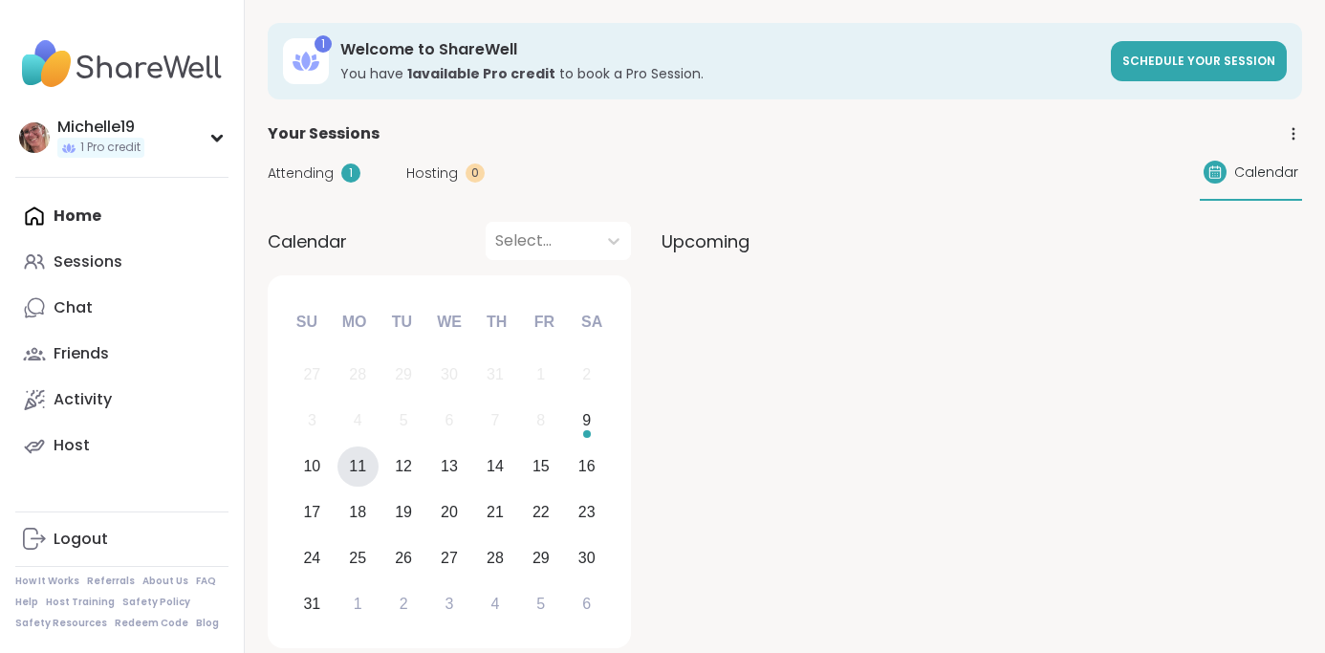
click at [306, 171] on span "Attending" at bounding box center [301, 173] width 66 height 20
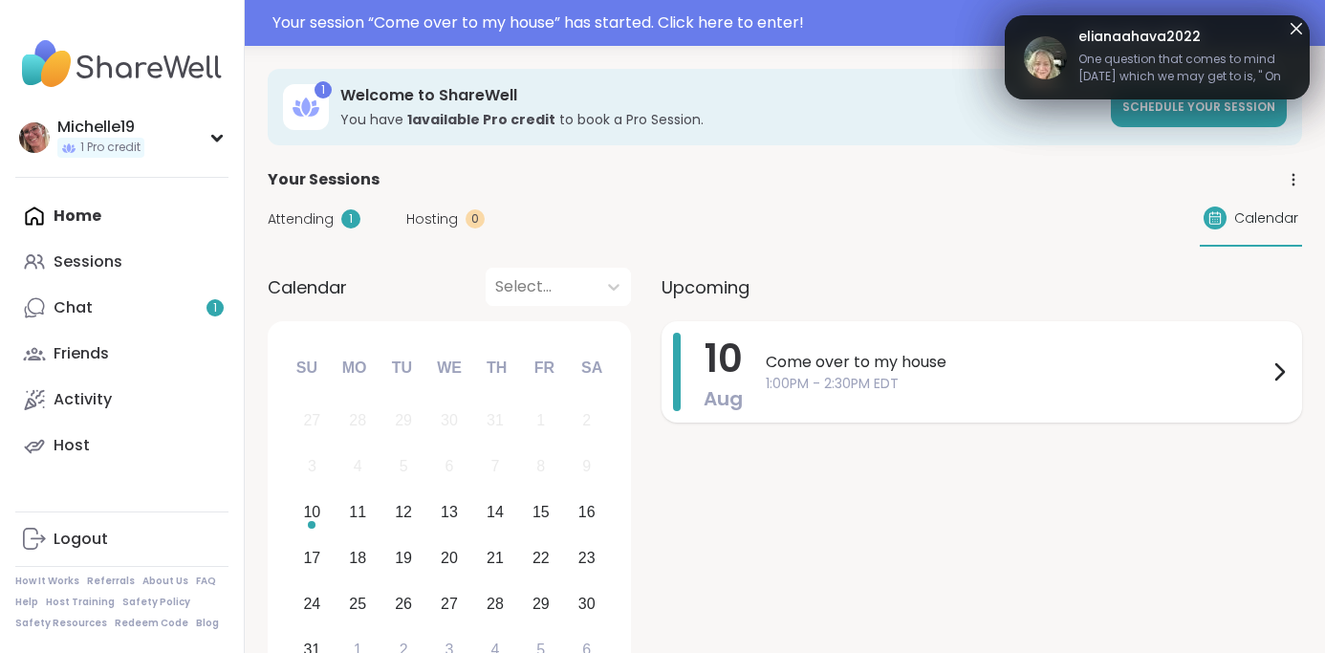
click at [788, 361] on span "Come over to my house" at bounding box center [1017, 362] width 502 height 23
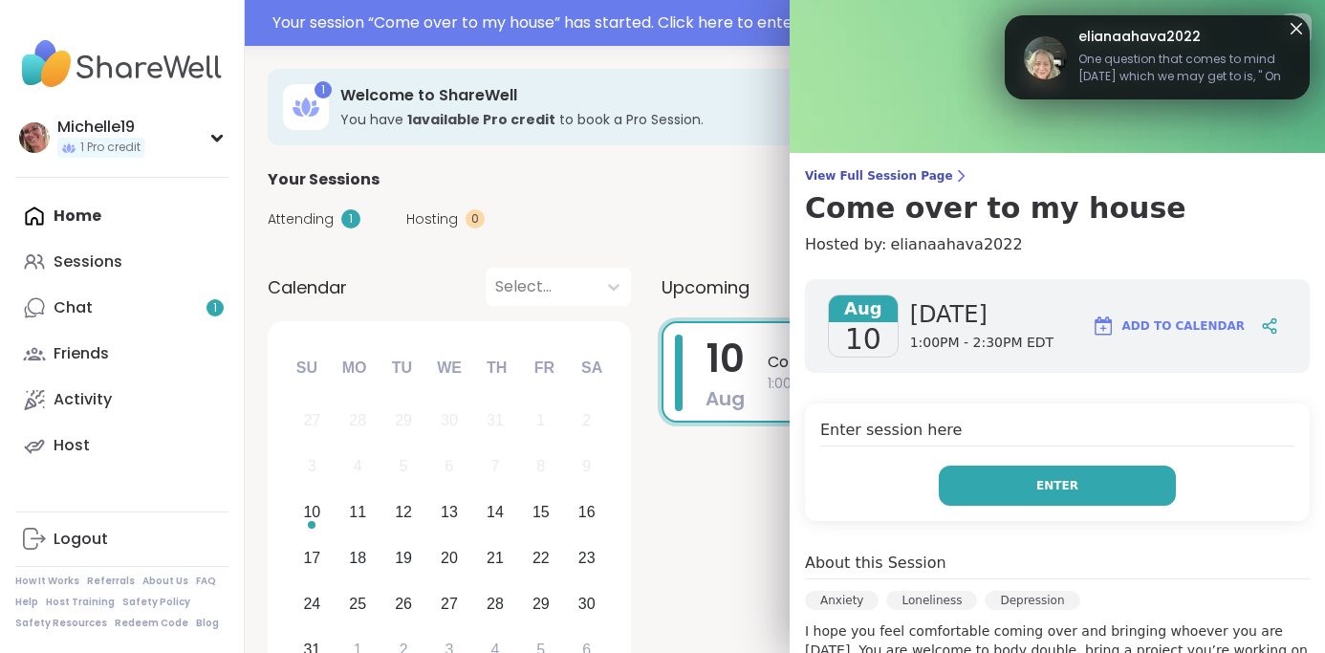
click at [986, 486] on button "Enter" at bounding box center [1057, 486] width 237 height 40
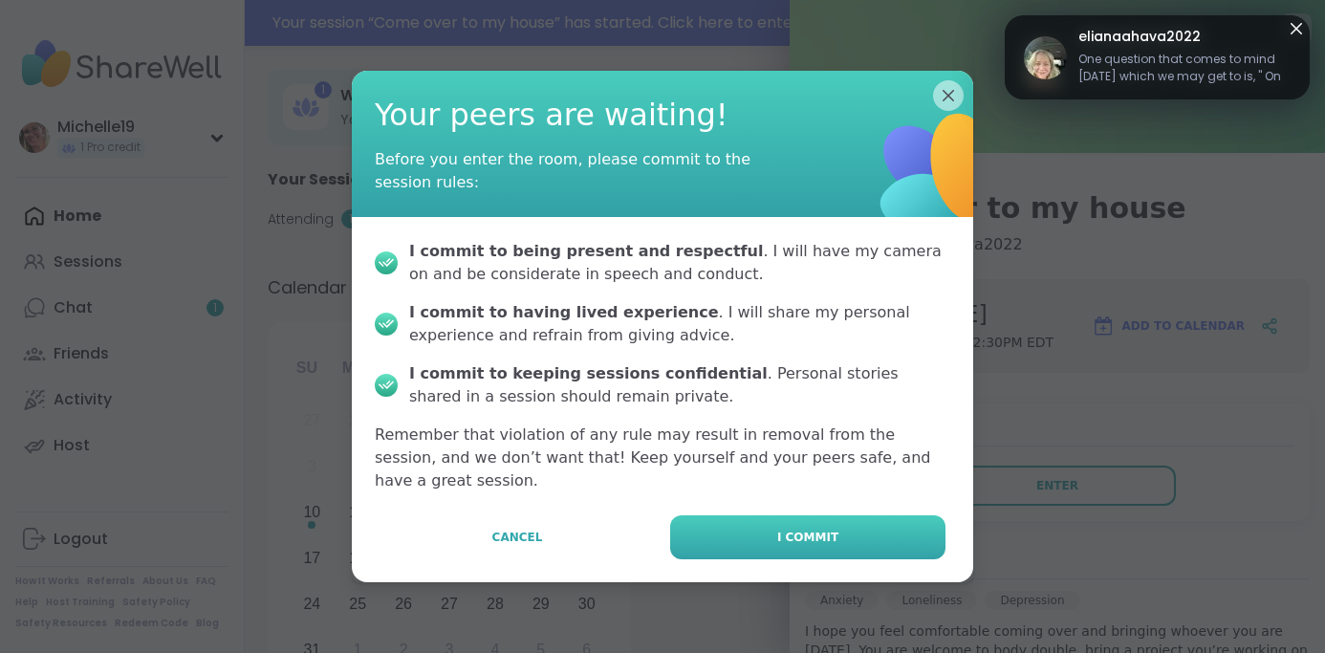
click at [808, 529] on span "I commit" at bounding box center [807, 537] width 61 height 17
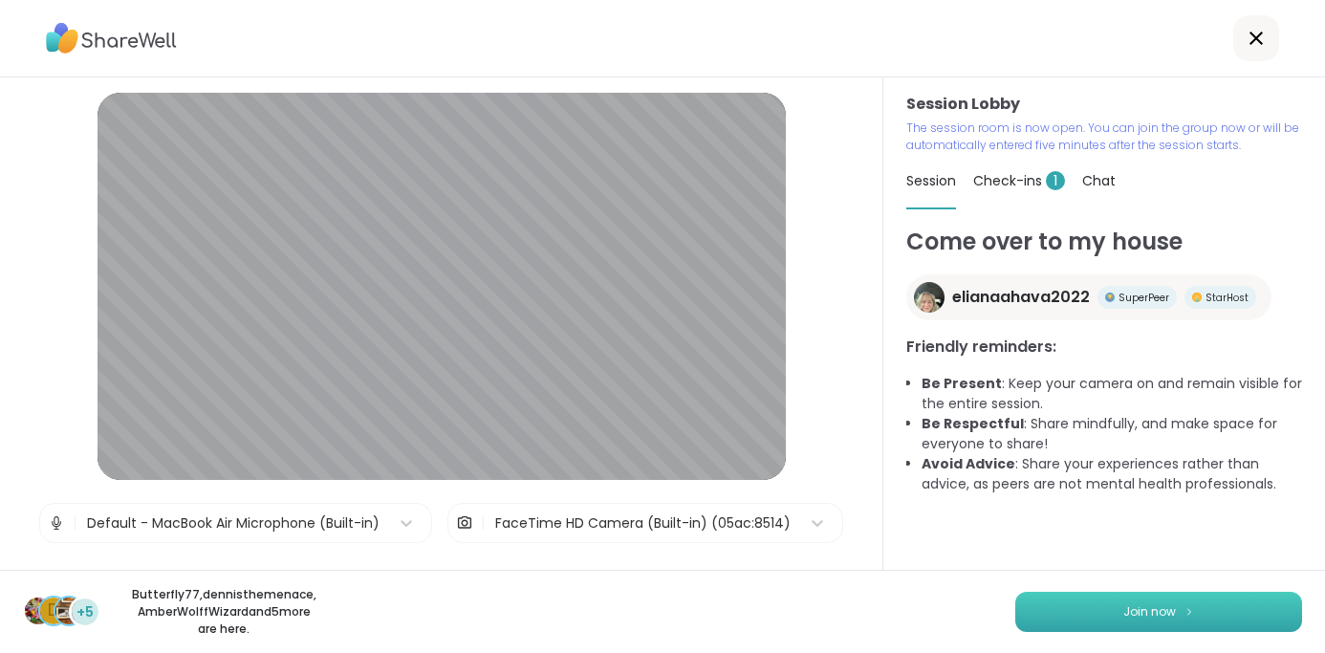
click at [1168, 614] on span "Join now" at bounding box center [1149, 611] width 53 height 17
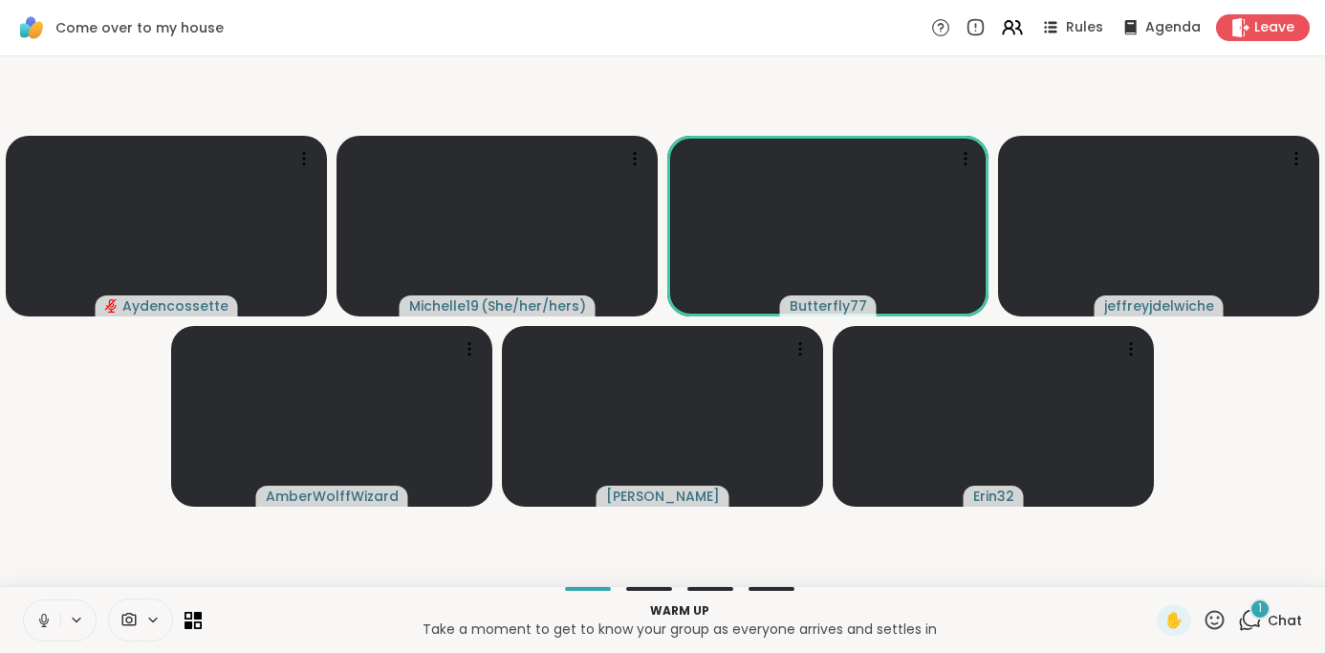
click at [44, 620] on icon at bounding box center [43, 620] width 17 height 17
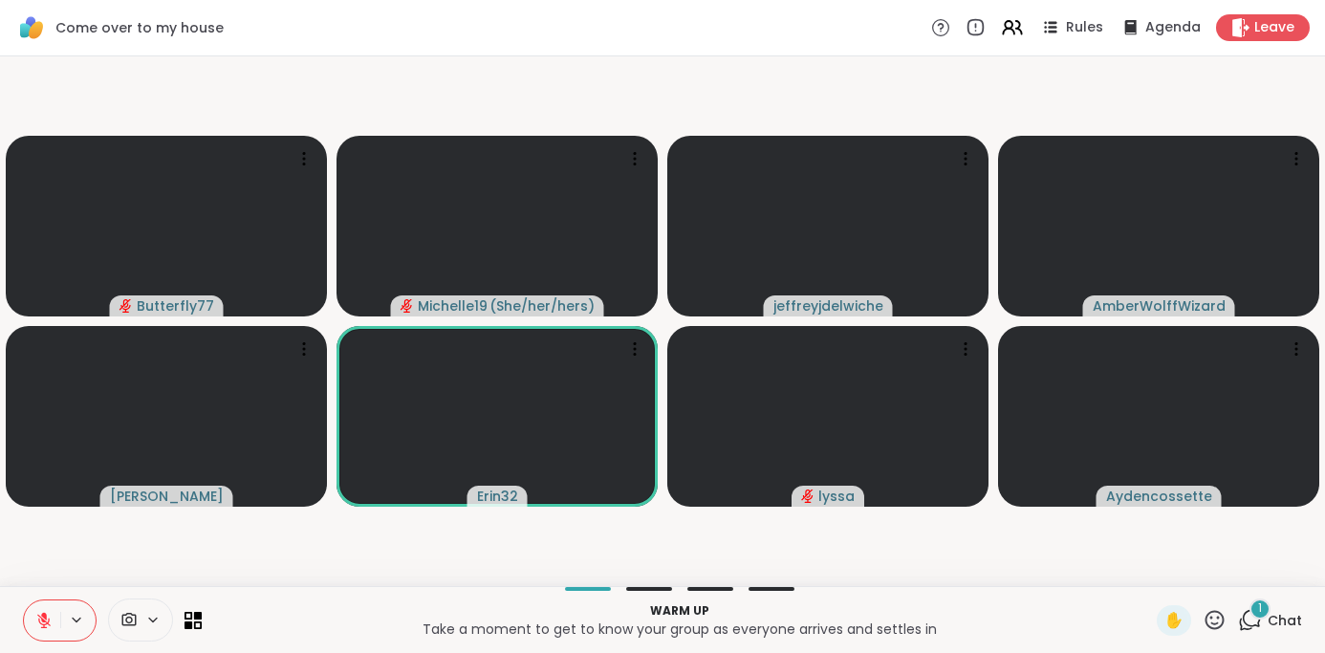
click at [1262, 624] on icon at bounding box center [1250, 620] width 24 height 24
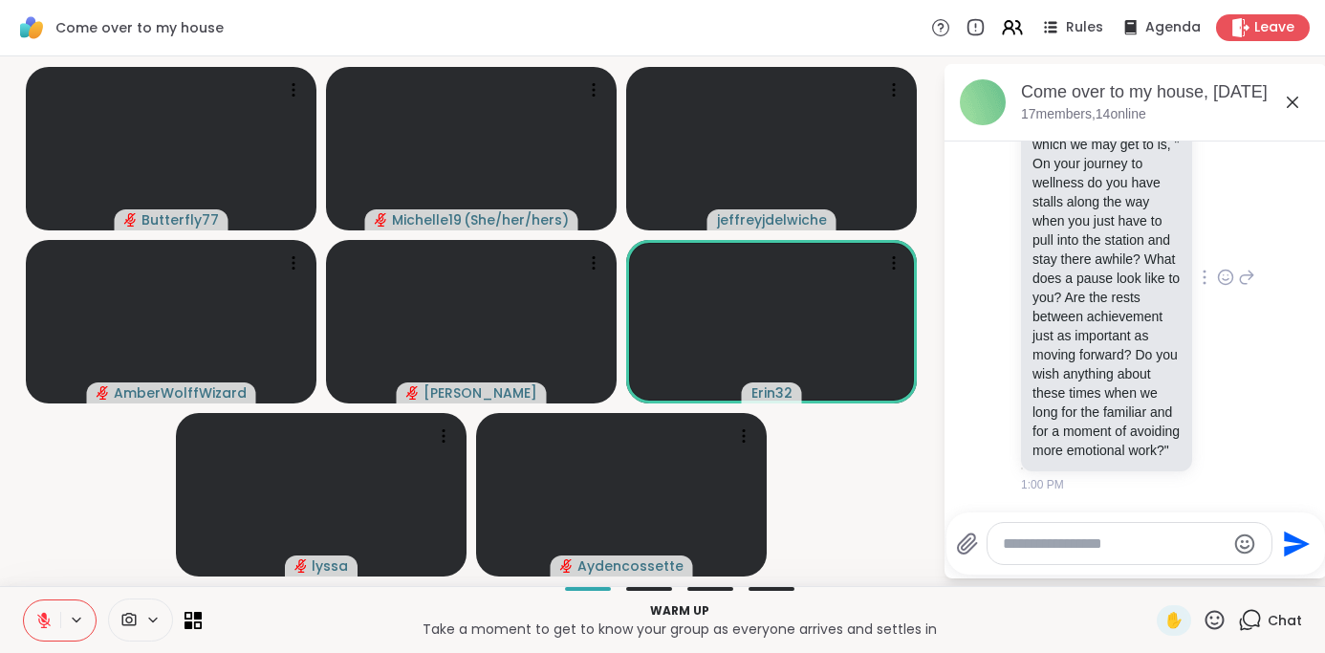
scroll to position [1357, 0]
click at [1295, 95] on icon at bounding box center [1292, 102] width 23 height 23
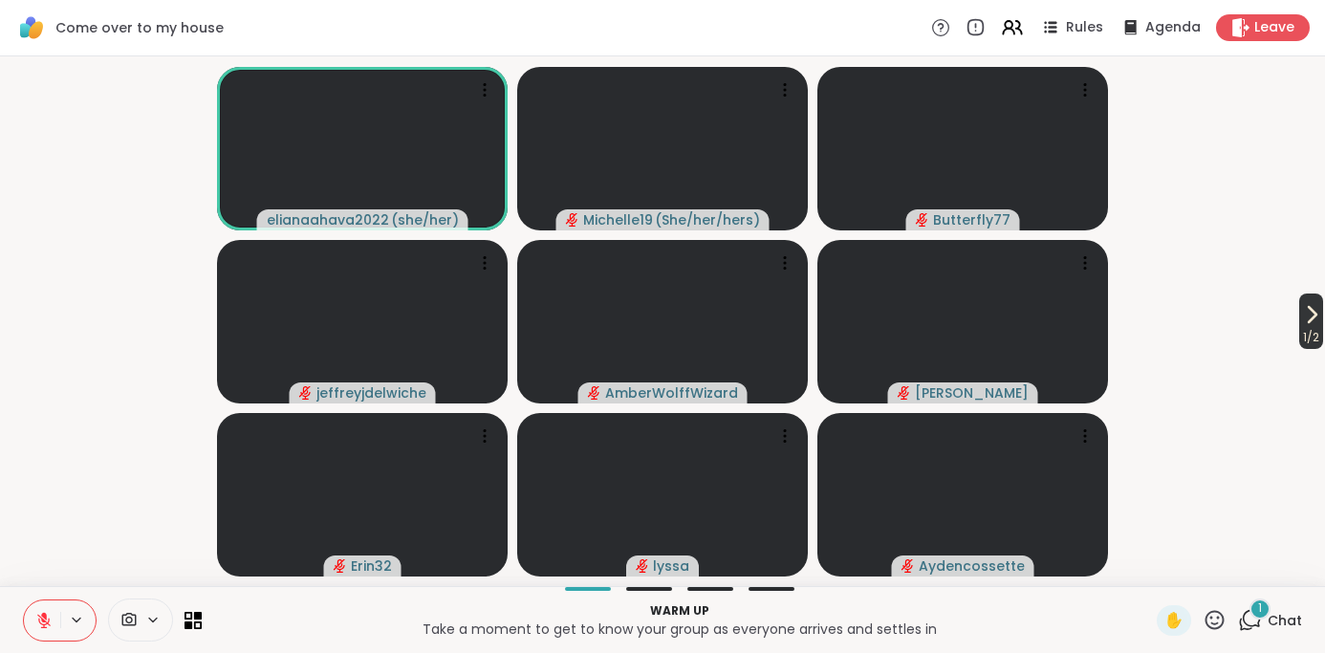
click at [1311, 312] on icon at bounding box center [1313, 314] width 8 height 15
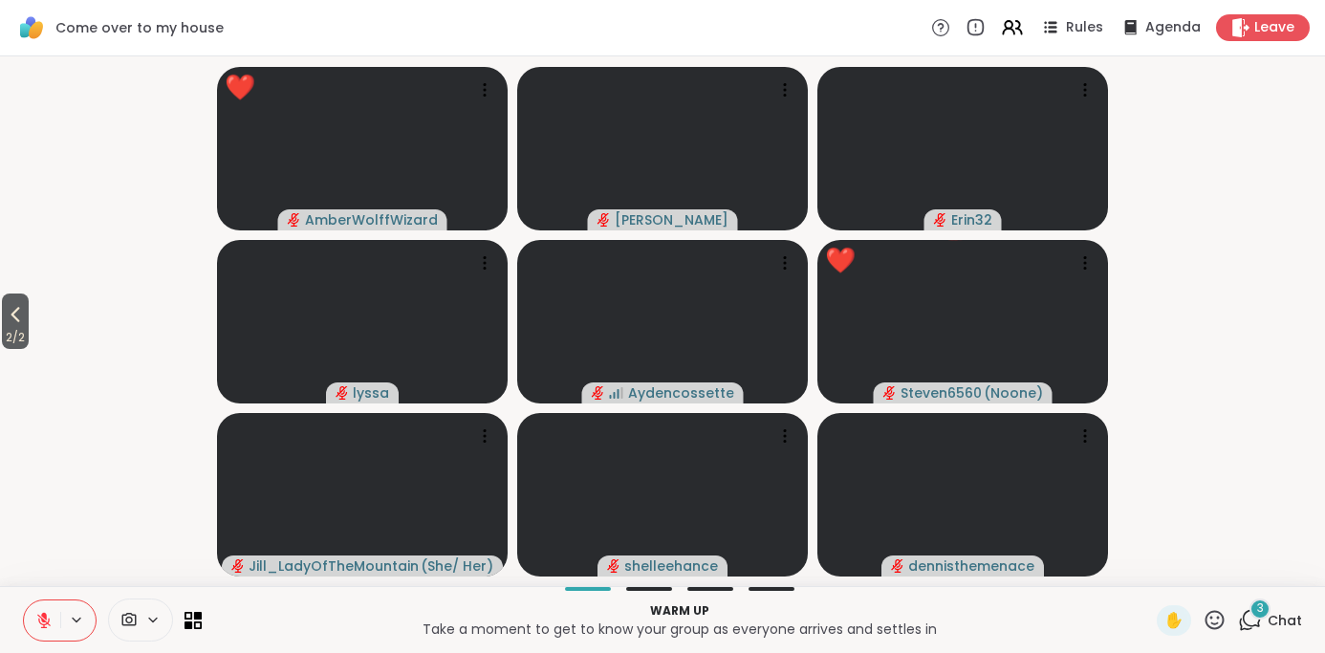
click at [14, 326] on span "2 / 2" at bounding box center [15, 337] width 27 height 23
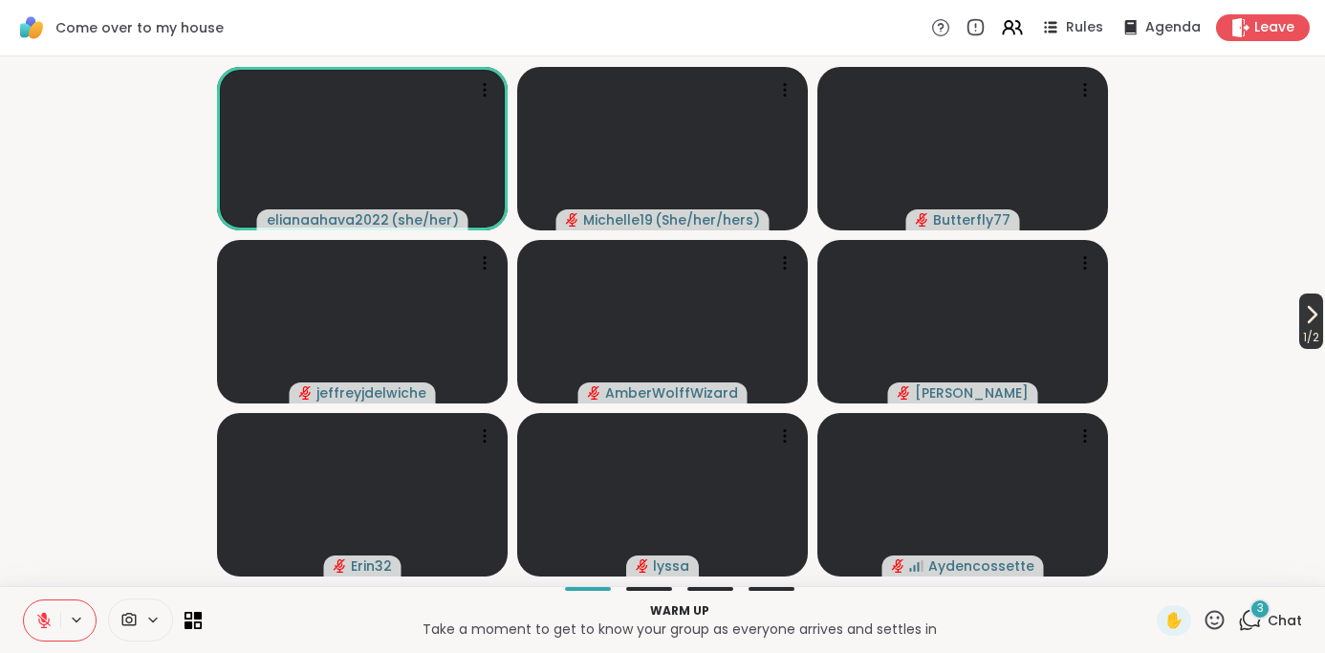
click at [1311, 312] on icon at bounding box center [1313, 314] width 8 height 15
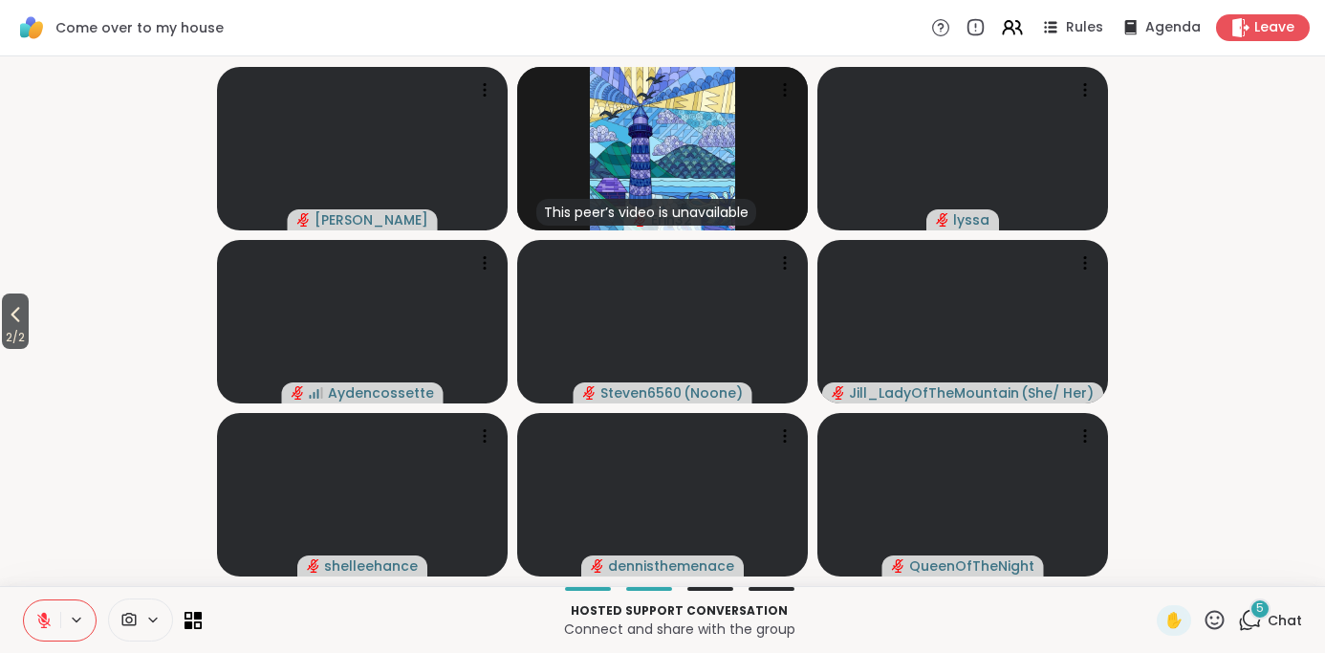
click at [1251, 620] on icon at bounding box center [1250, 620] width 24 height 24
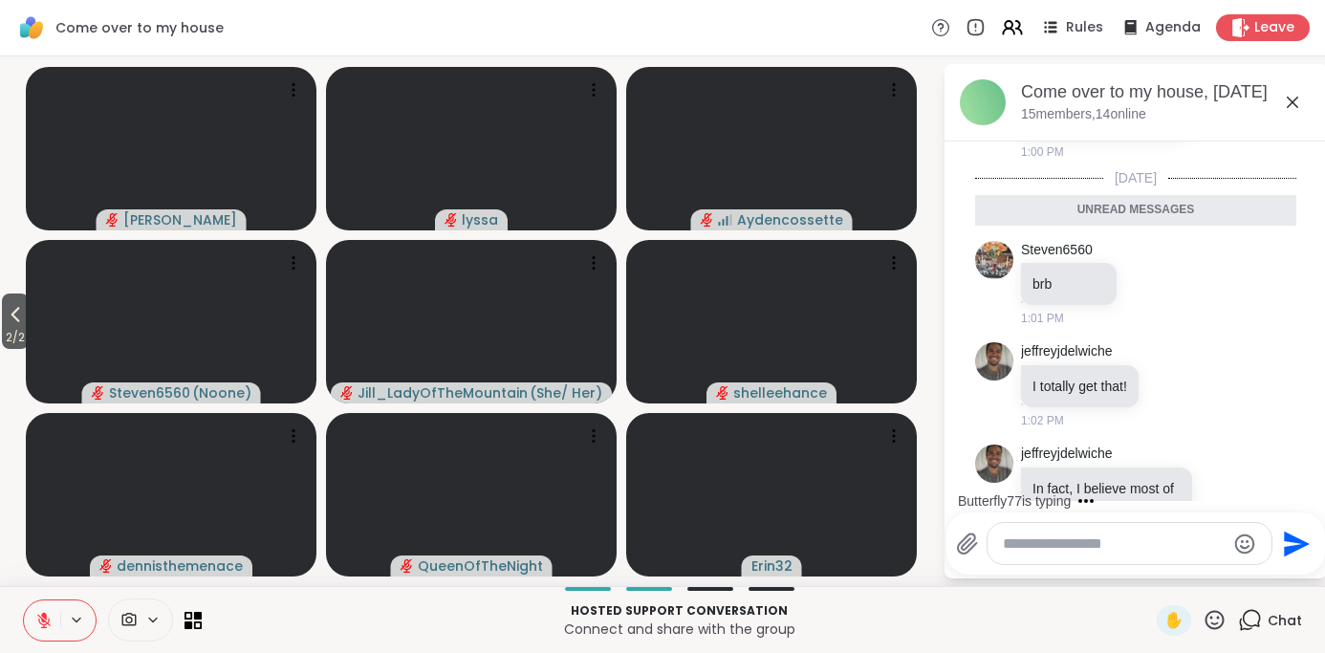
scroll to position [1746, 0]
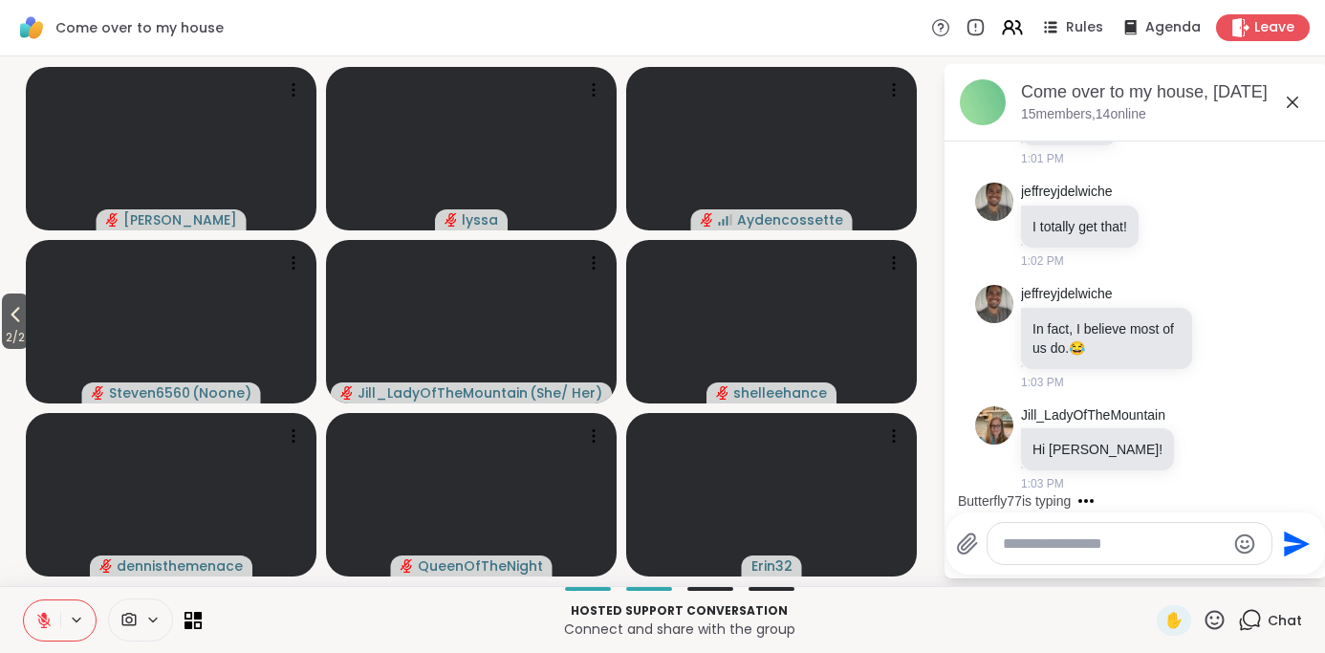
click at [1291, 105] on icon at bounding box center [1292, 102] width 23 height 23
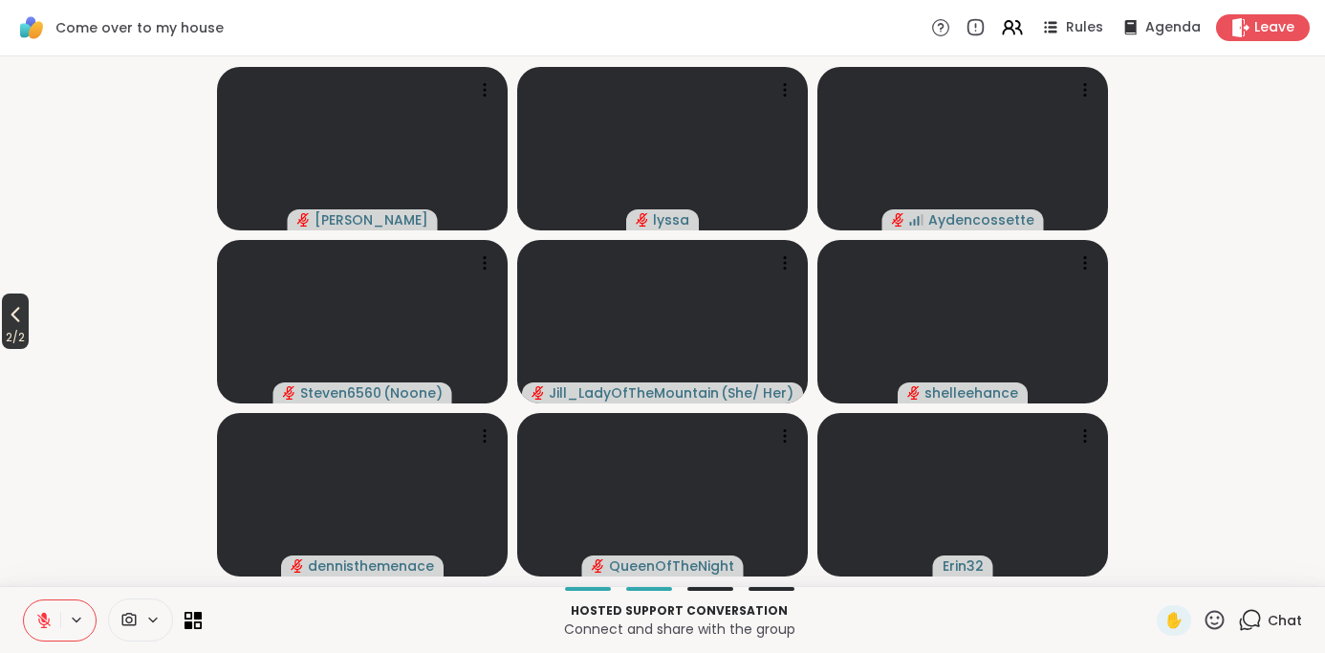
click at [20, 309] on icon at bounding box center [15, 314] width 9 height 15
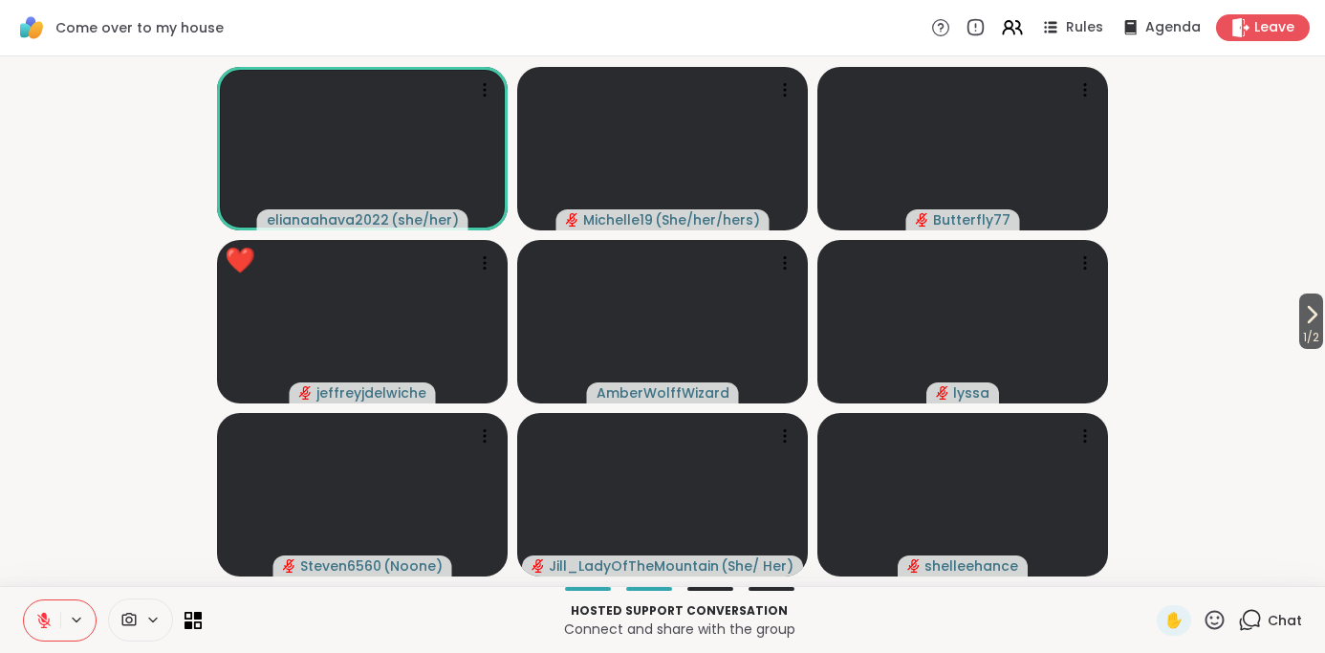
click at [44, 622] on icon at bounding box center [43, 620] width 17 height 17
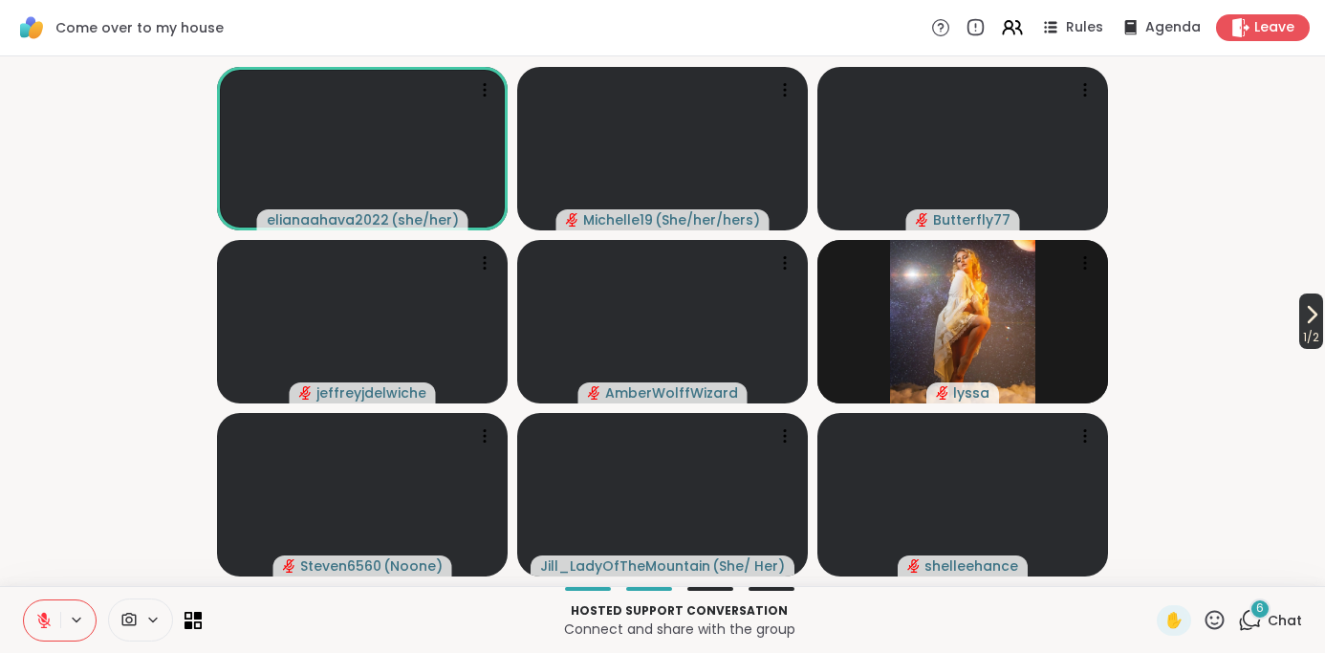
click at [1305, 336] on span "1 / 2" at bounding box center [1311, 337] width 24 height 23
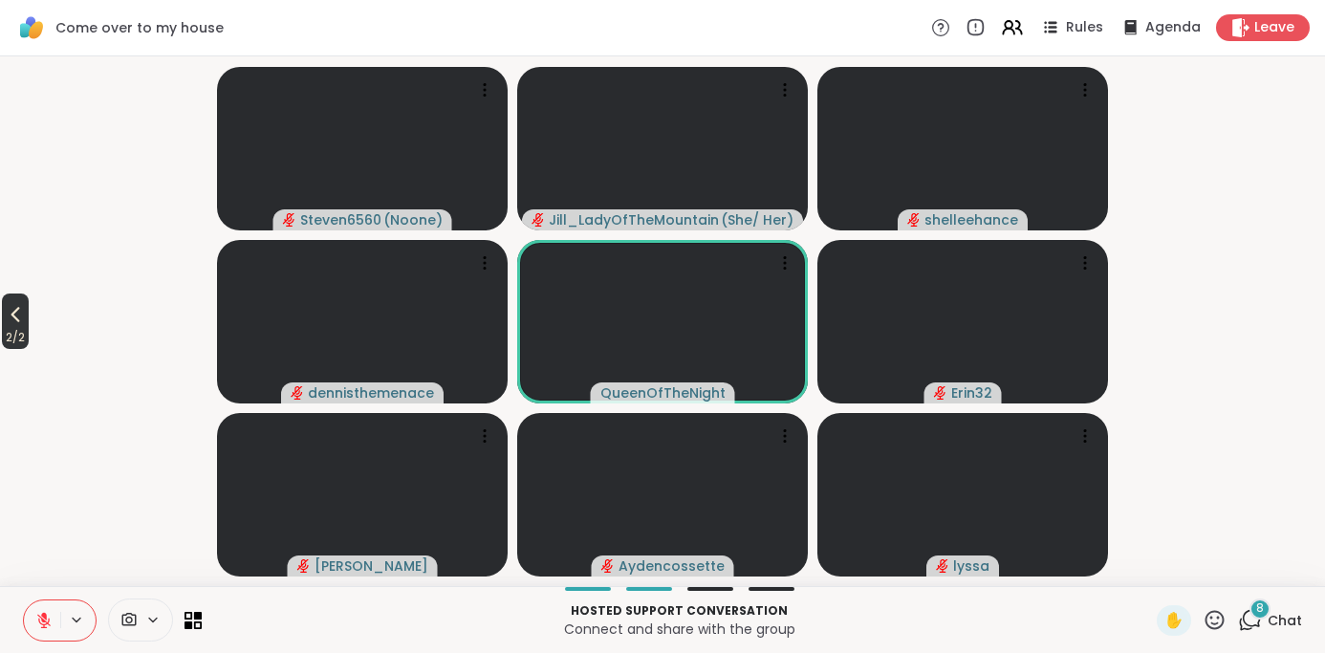
click at [19, 315] on icon at bounding box center [15, 314] width 23 height 23
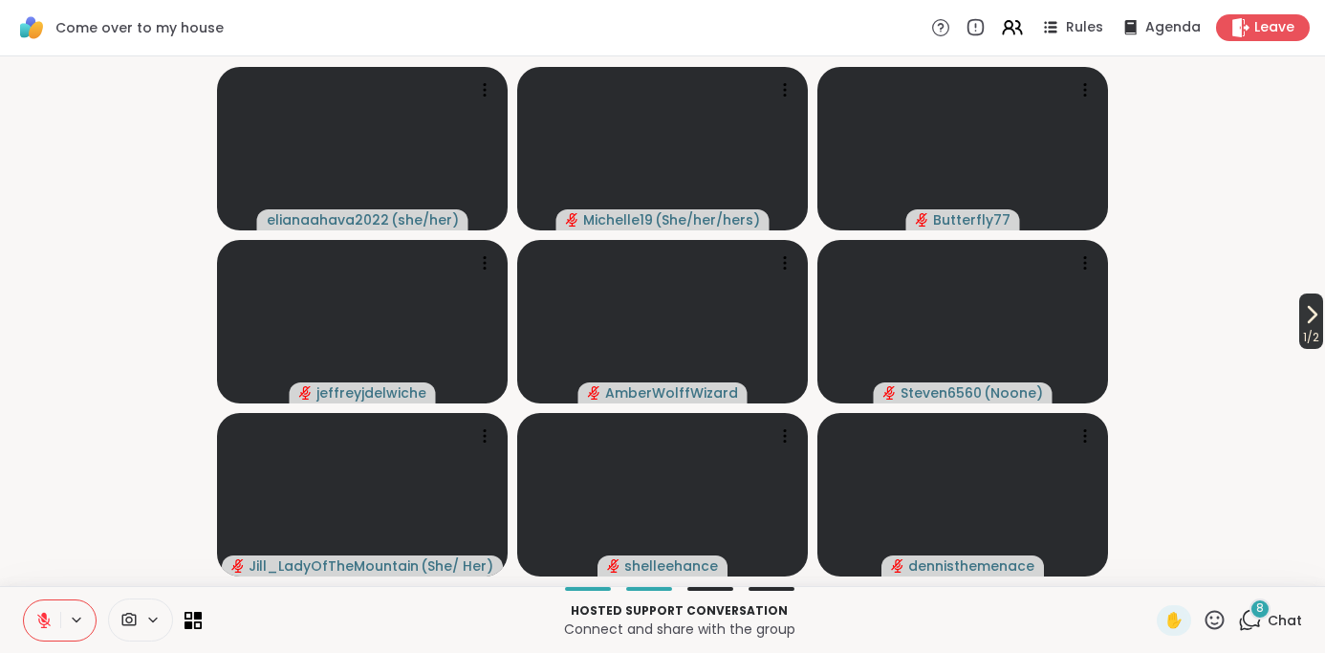
click at [1309, 322] on icon at bounding box center [1313, 314] width 8 height 15
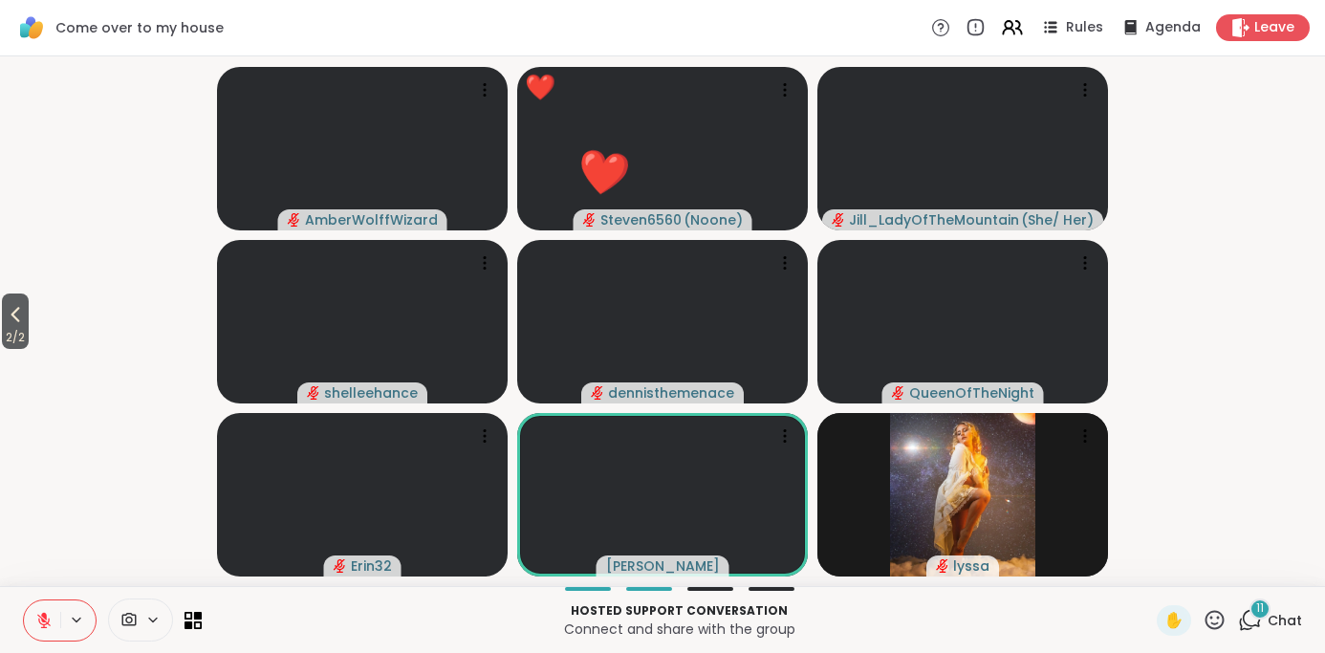
click at [1215, 614] on icon at bounding box center [1215, 620] width 24 height 24
click at [1168, 568] on span "❤️" at bounding box center [1158, 569] width 19 height 23
click at [23, 326] on span "2 / 2" at bounding box center [15, 337] width 27 height 23
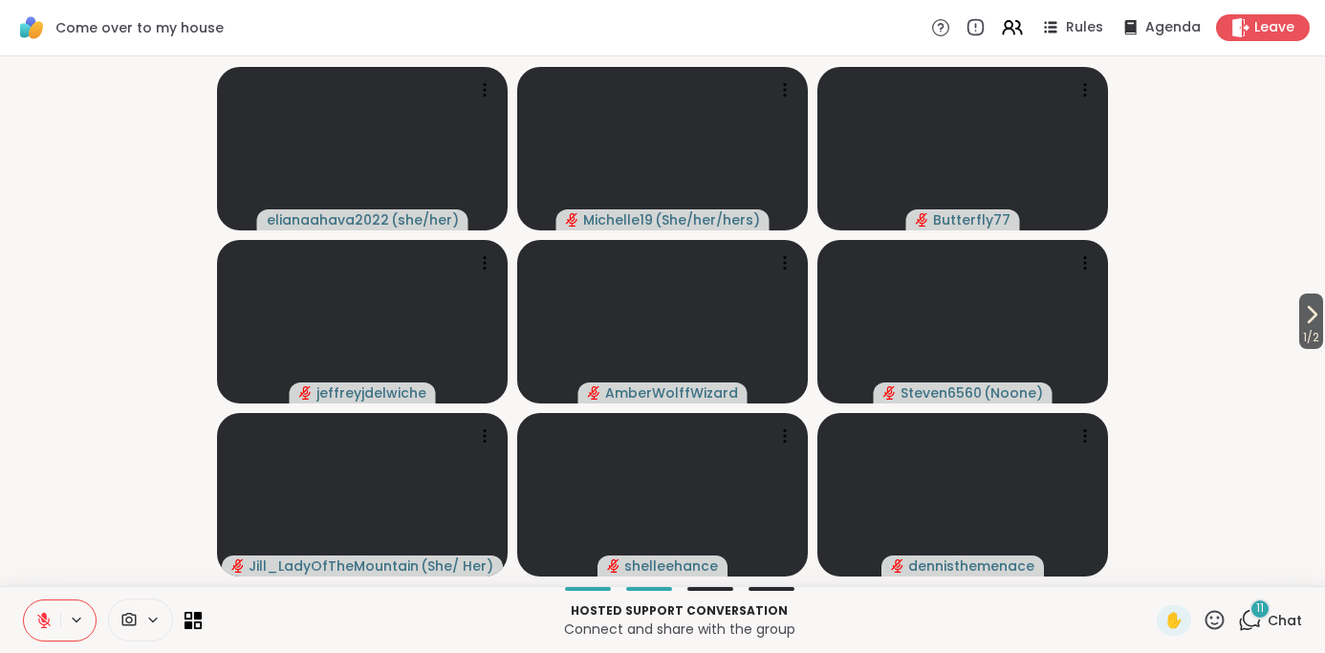
click at [1254, 613] on div "11" at bounding box center [1260, 608] width 21 height 21
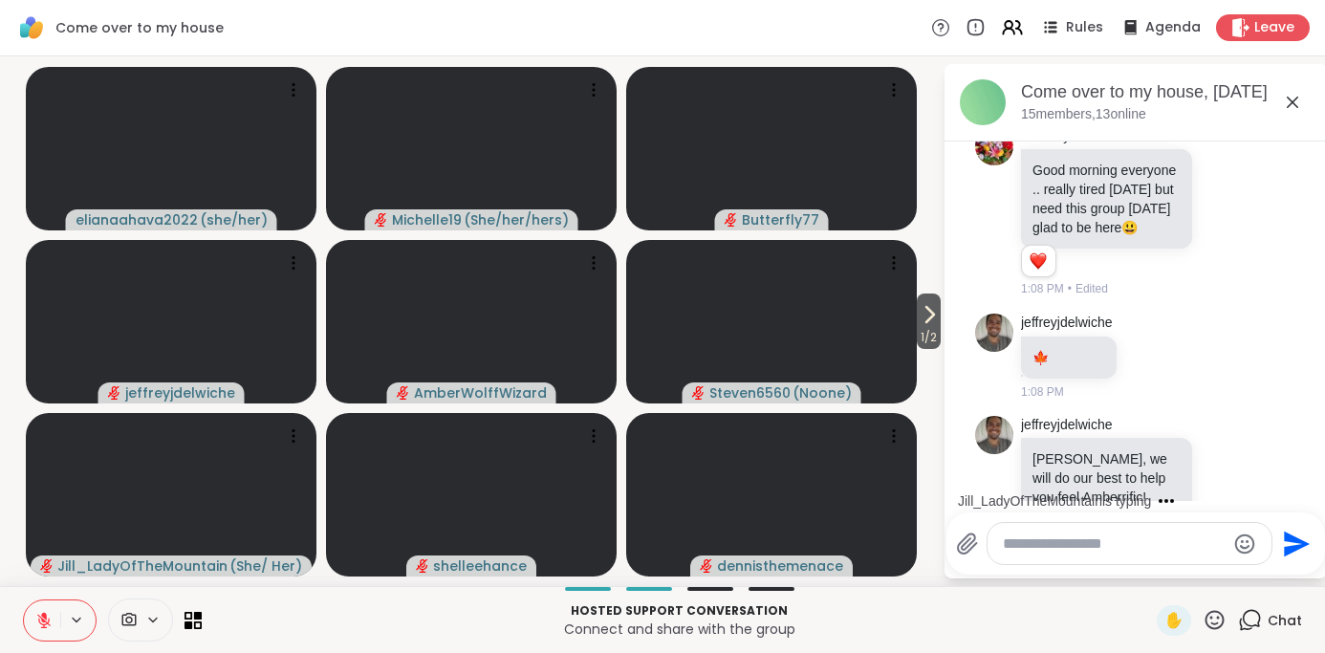
scroll to position [2190, 0]
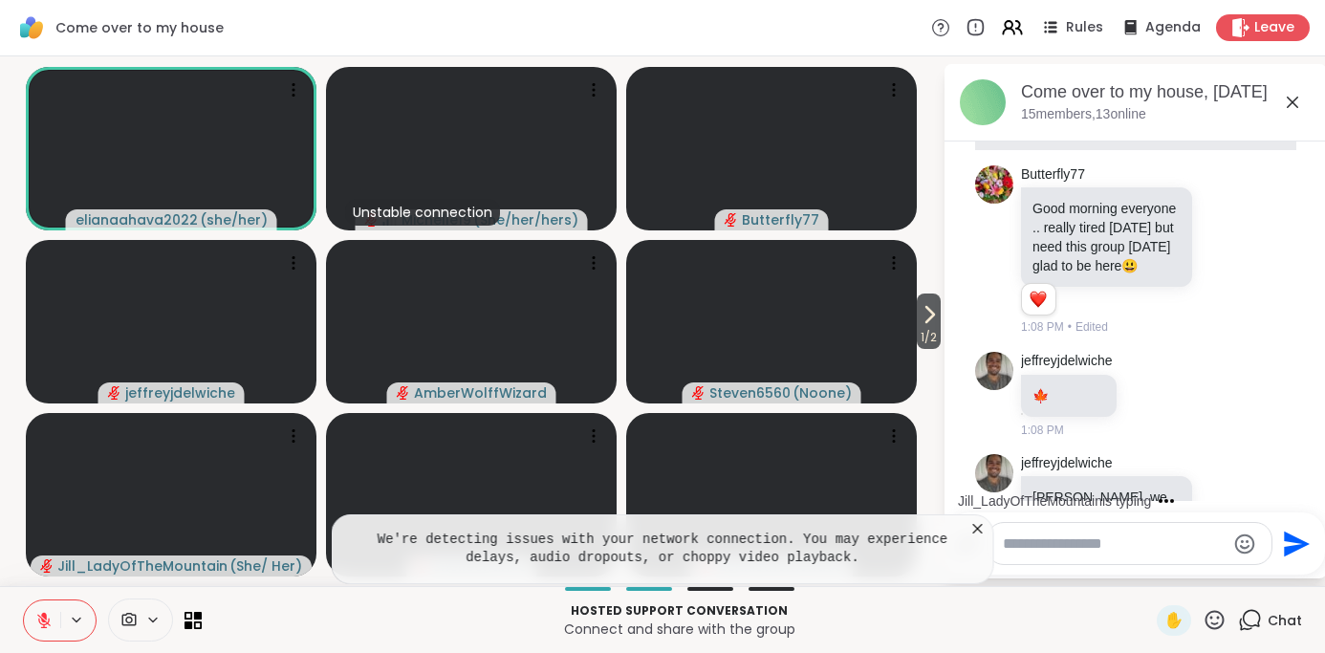
click at [1291, 102] on icon at bounding box center [1292, 102] width 11 height 11
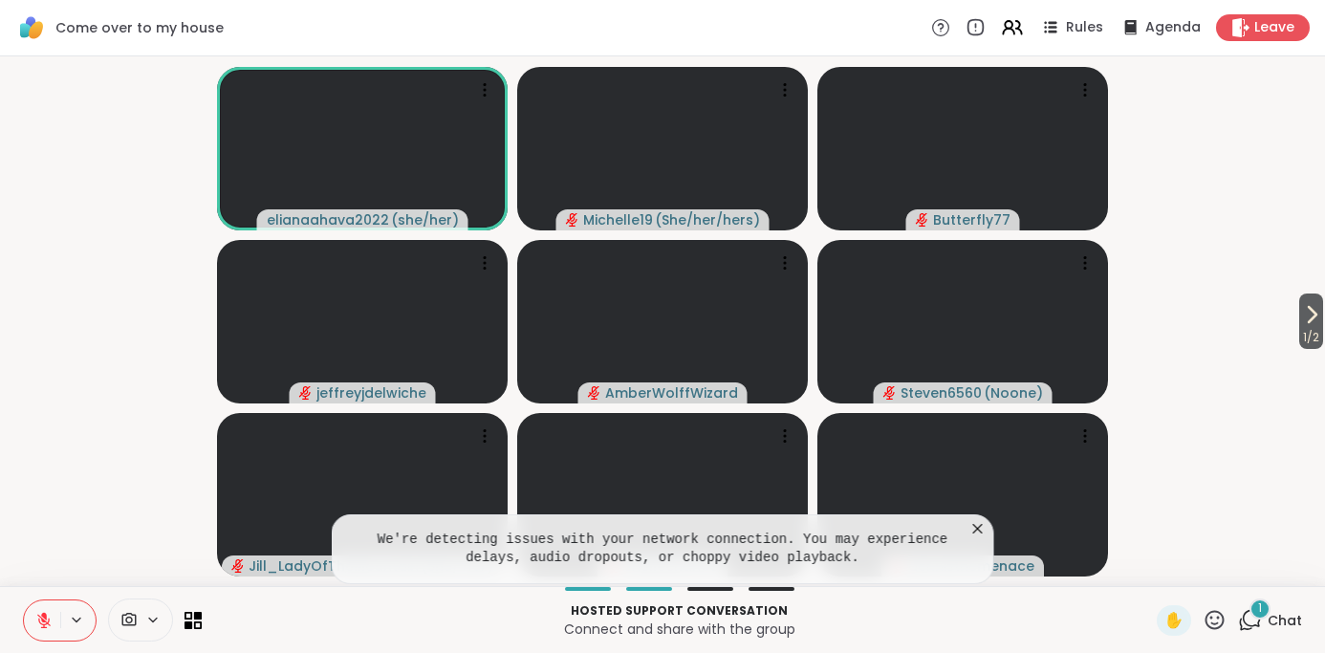
click at [970, 528] on icon at bounding box center [977, 528] width 19 height 19
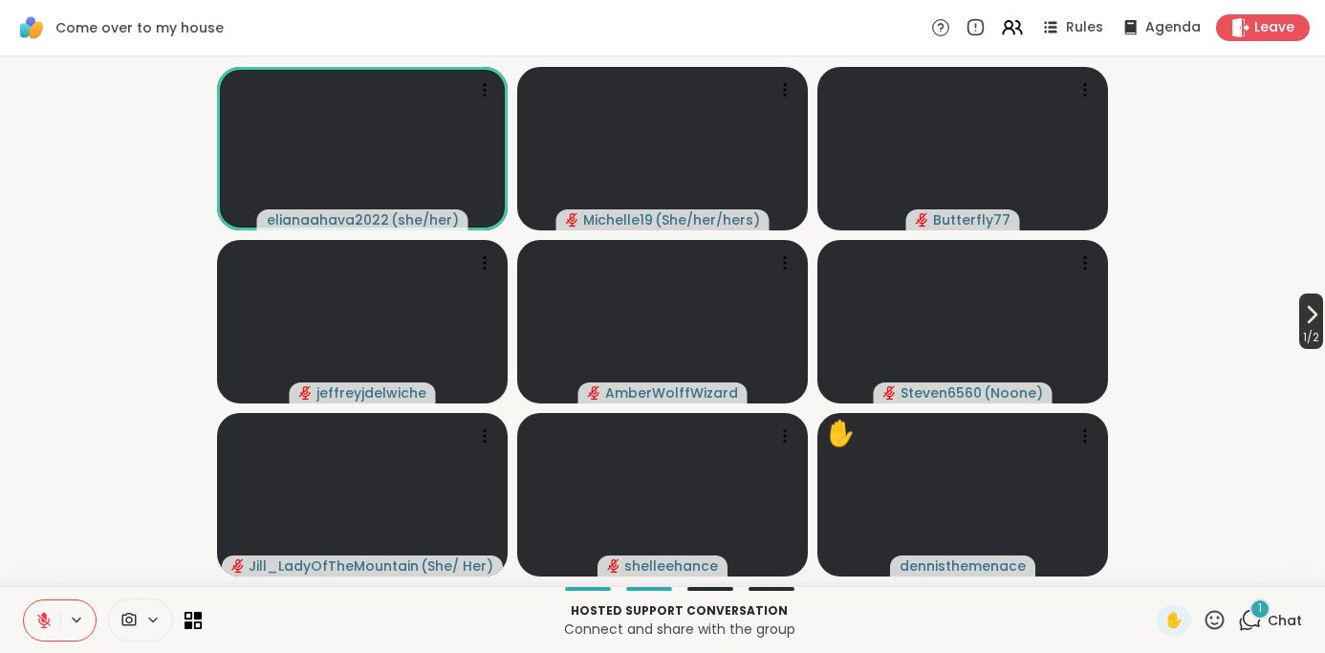
click at [1309, 319] on icon at bounding box center [1313, 314] width 8 height 15
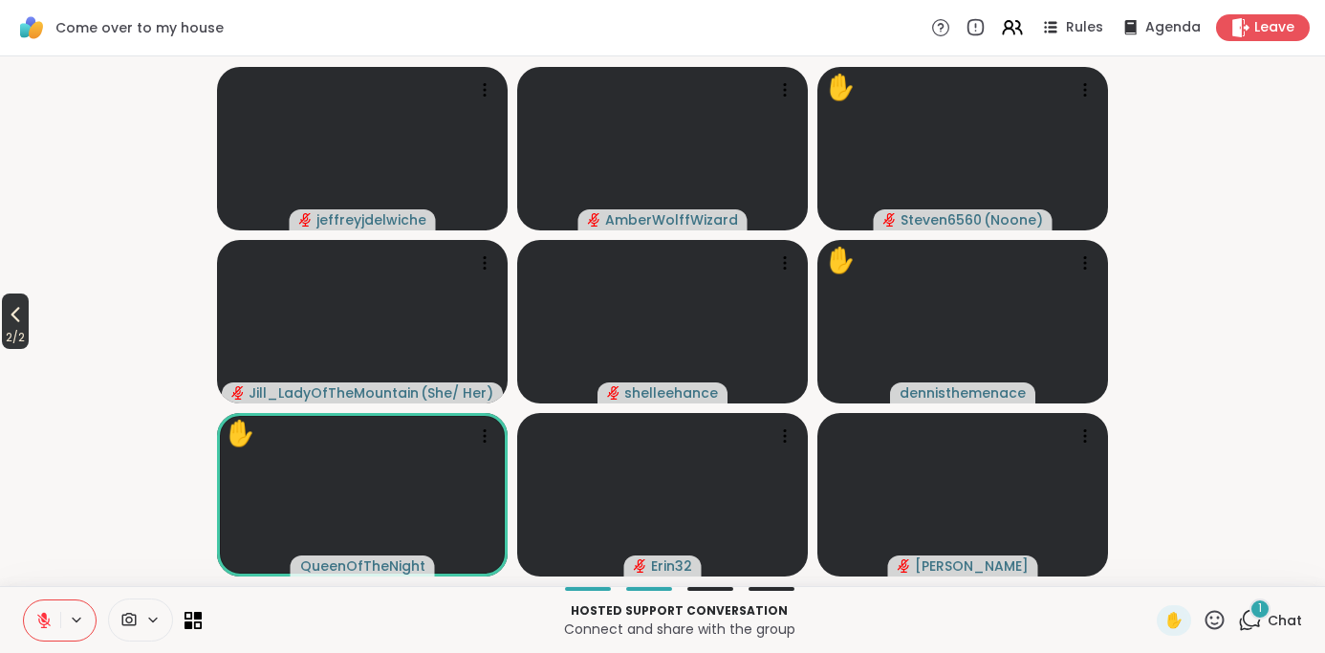
click at [13, 314] on icon at bounding box center [15, 314] width 23 height 23
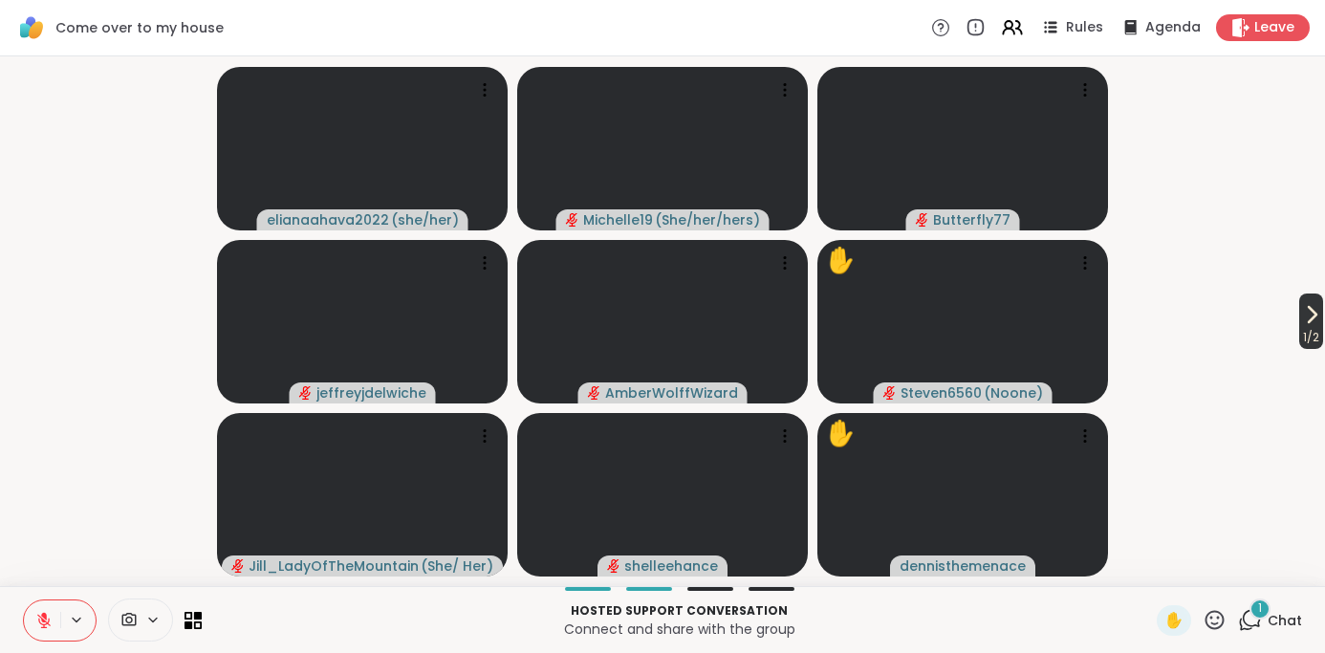
click at [1310, 315] on icon at bounding box center [1311, 314] width 23 height 23
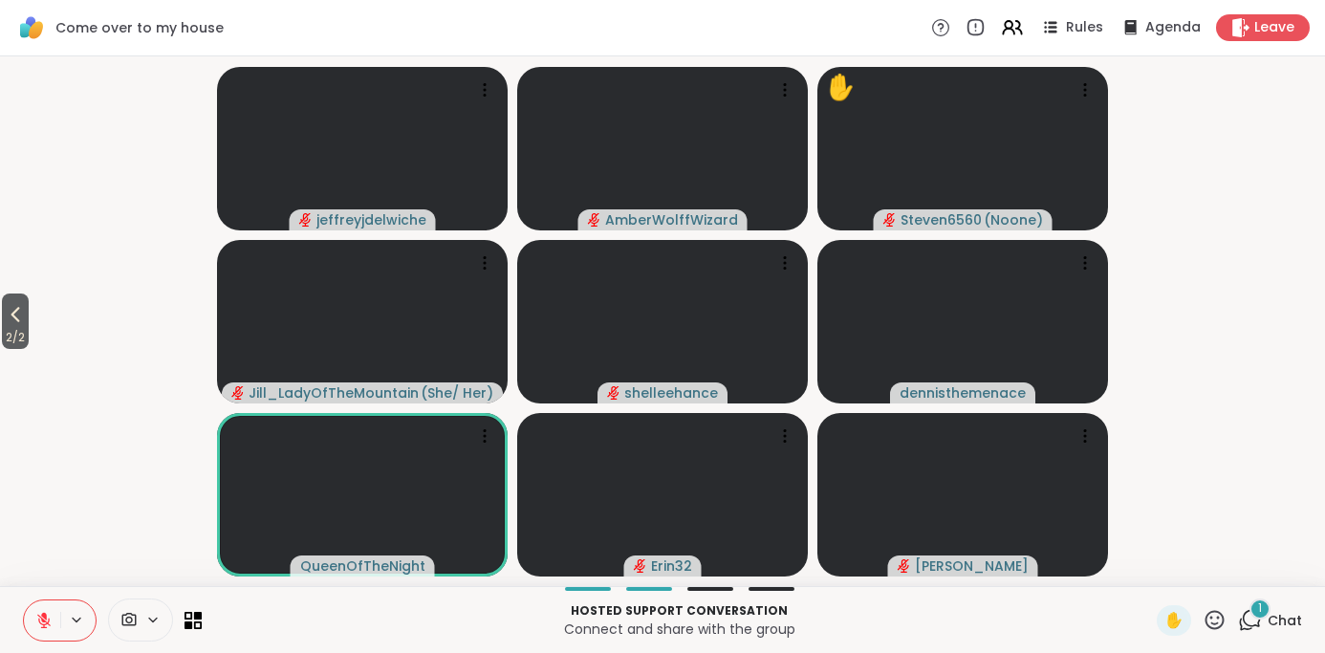
click at [1255, 614] on div "1" at bounding box center [1260, 608] width 21 height 21
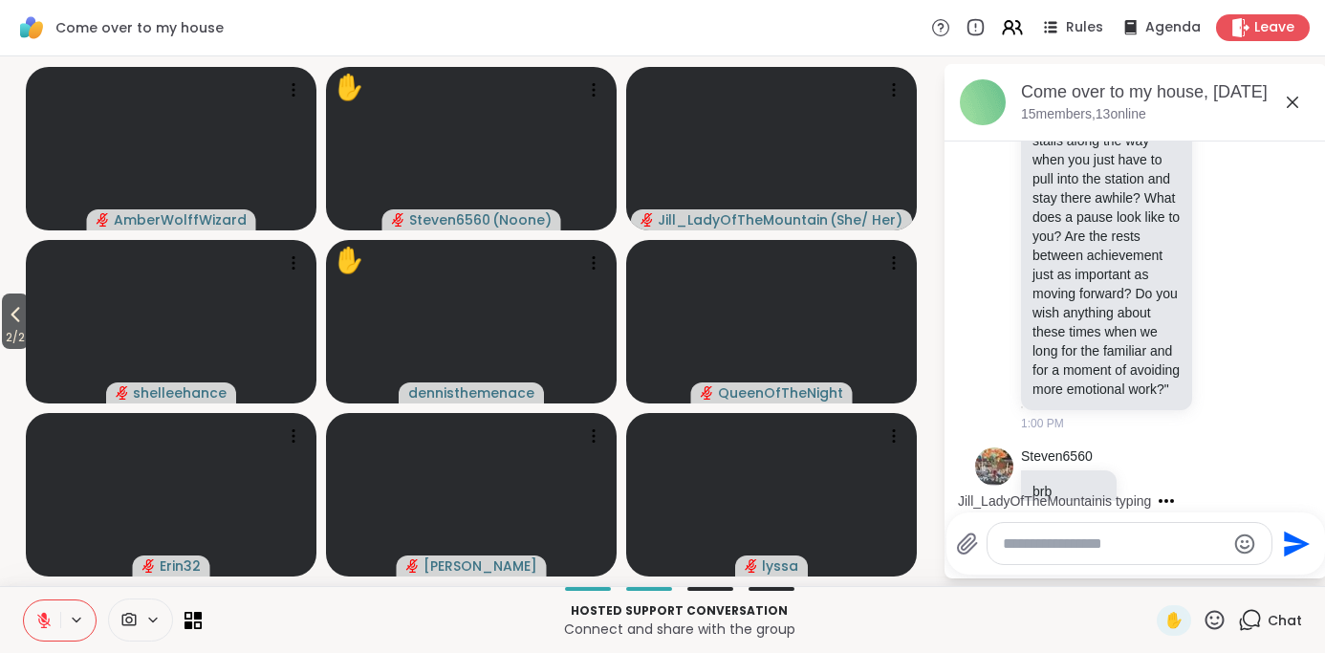
scroll to position [1357, 0]
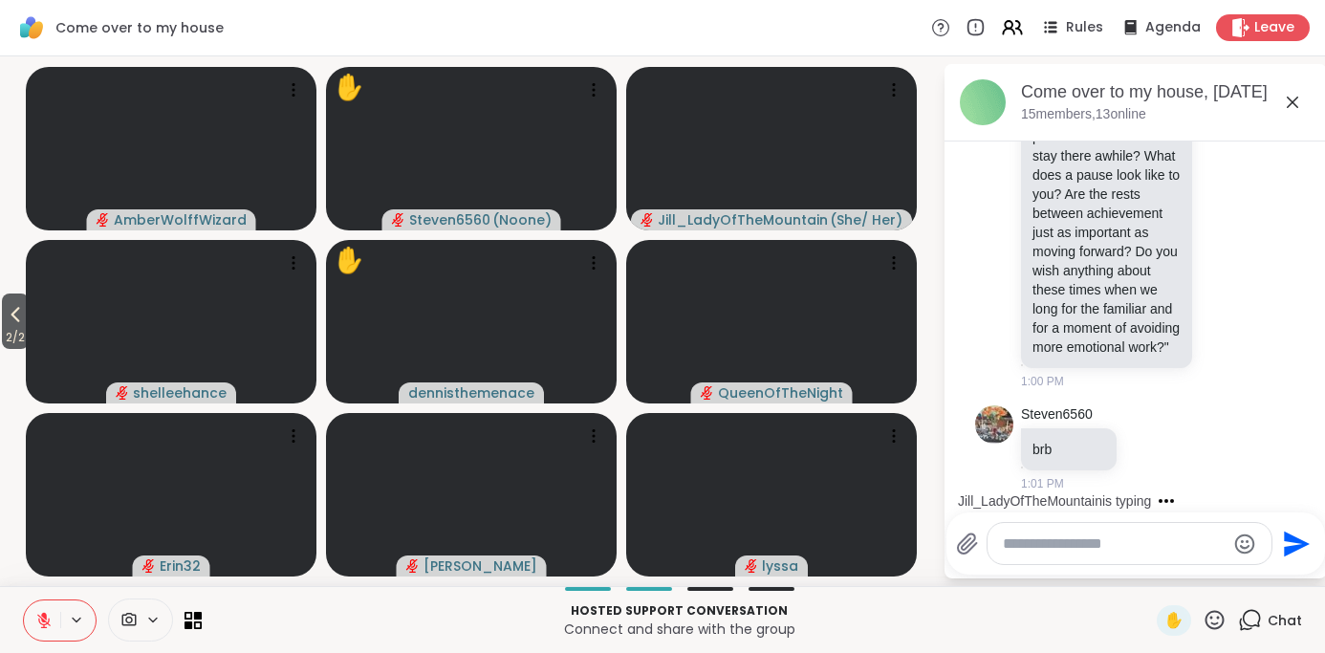
click at [1292, 104] on icon at bounding box center [1292, 102] width 23 height 23
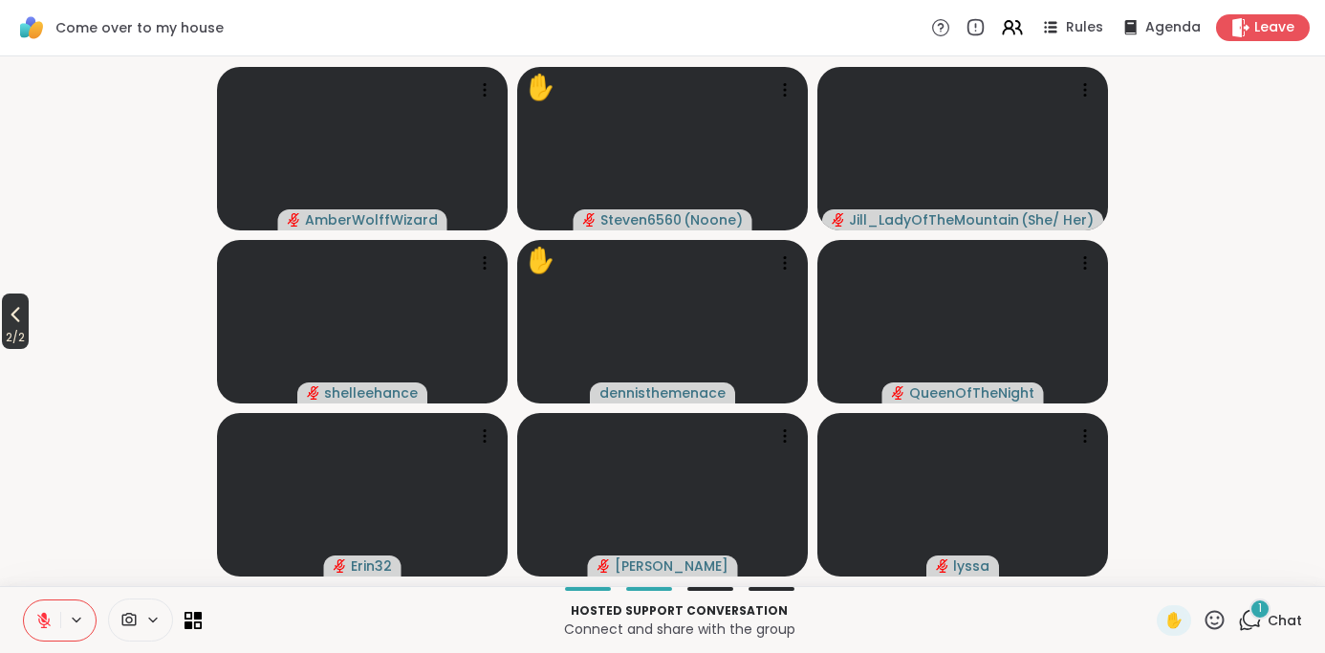
click at [14, 328] on span "2 / 2" at bounding box center [15, 337] width 27 height 23
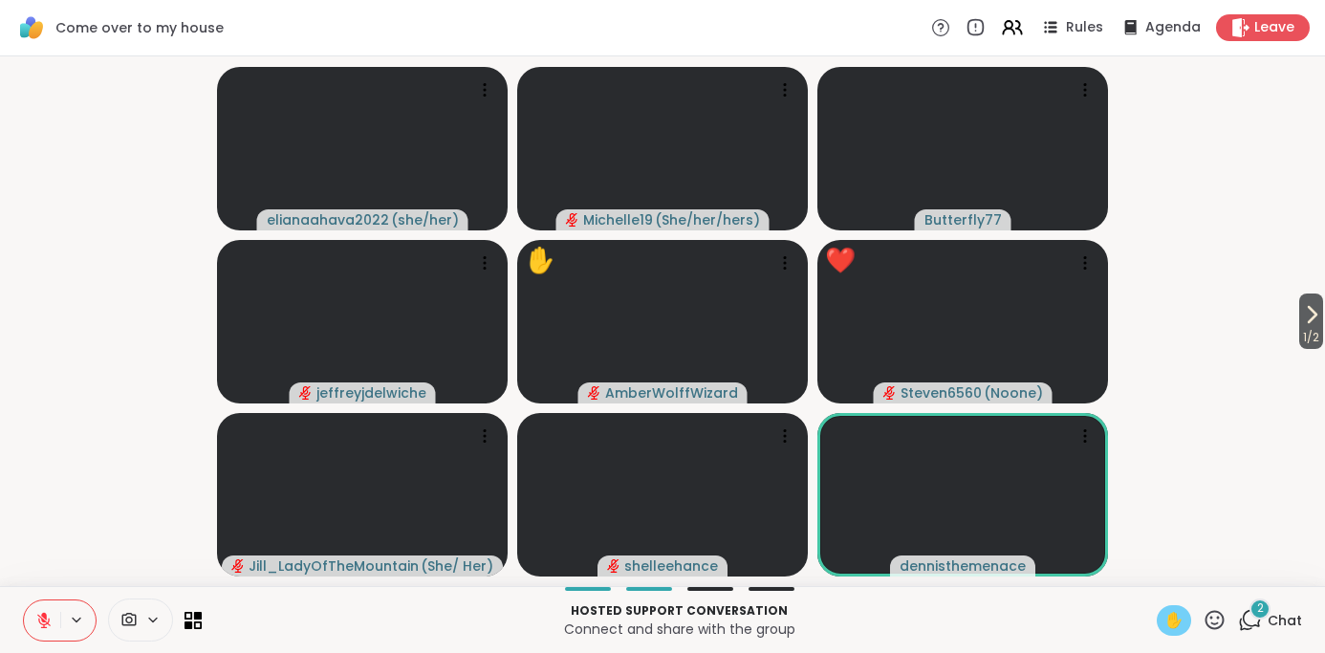
click at [1169, 615] on span "✋" at bounding box center [1173, 620] width 19 height 23
click at [1174, 612] on span "✋" at bounding box center [1173, 620] width 19 height 23
click at [1210, 617] on icon at bounding box center [1215, 620] width 24 height 24
click at [1168, 564] on span "❤️" at bounding box center [1158, 569] width 19 height 23
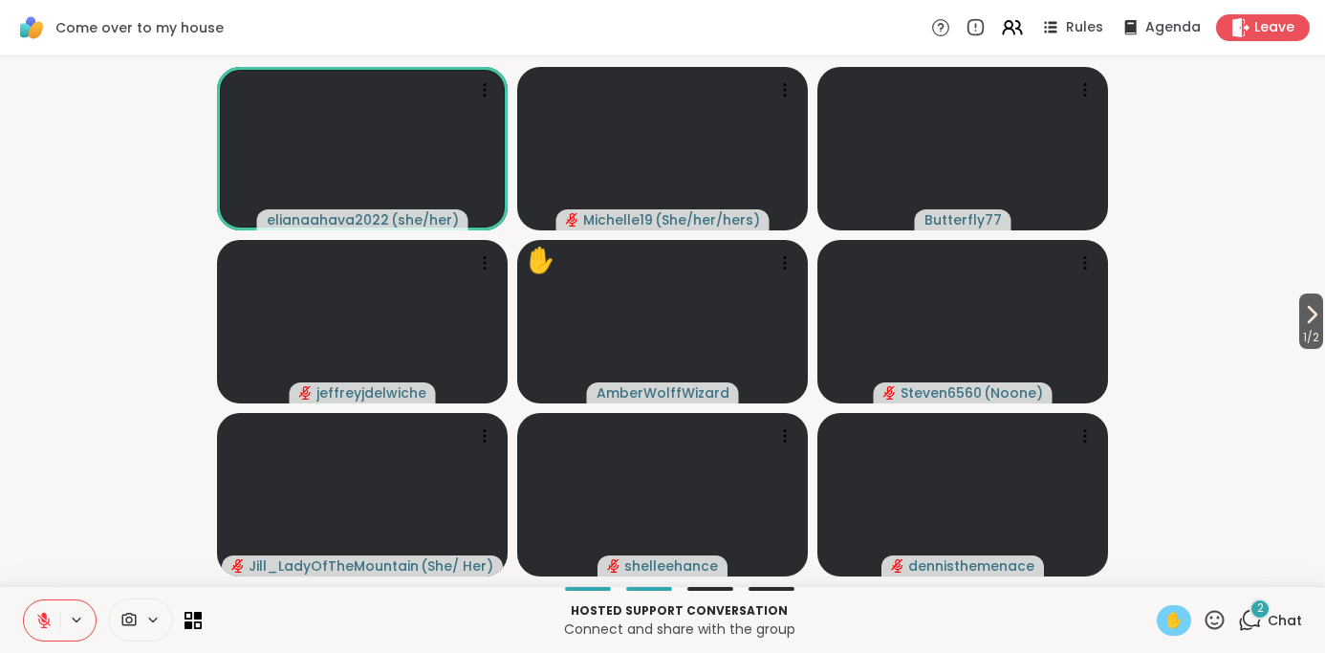
click at [1172, 620] on span "✋" at bounding box center [1173, 620] width 19 height 23
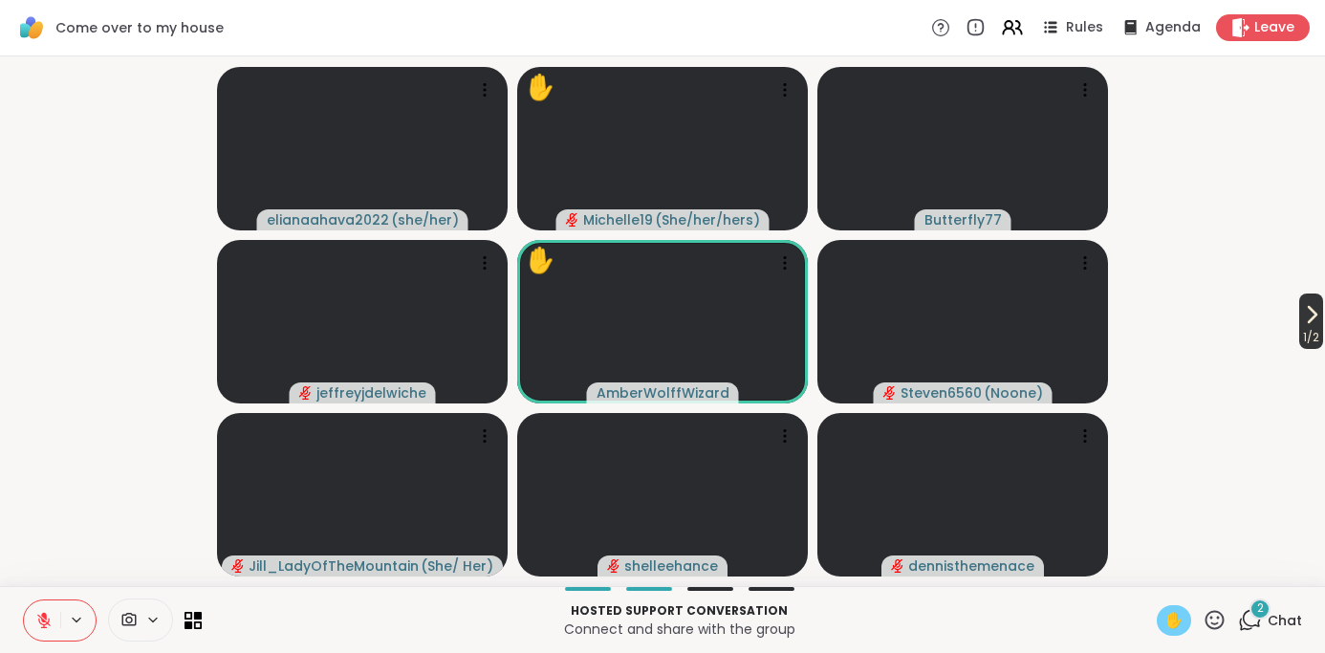
click at [1303, 324] on icon at bounding box center [1311, 314] width 23 height 23
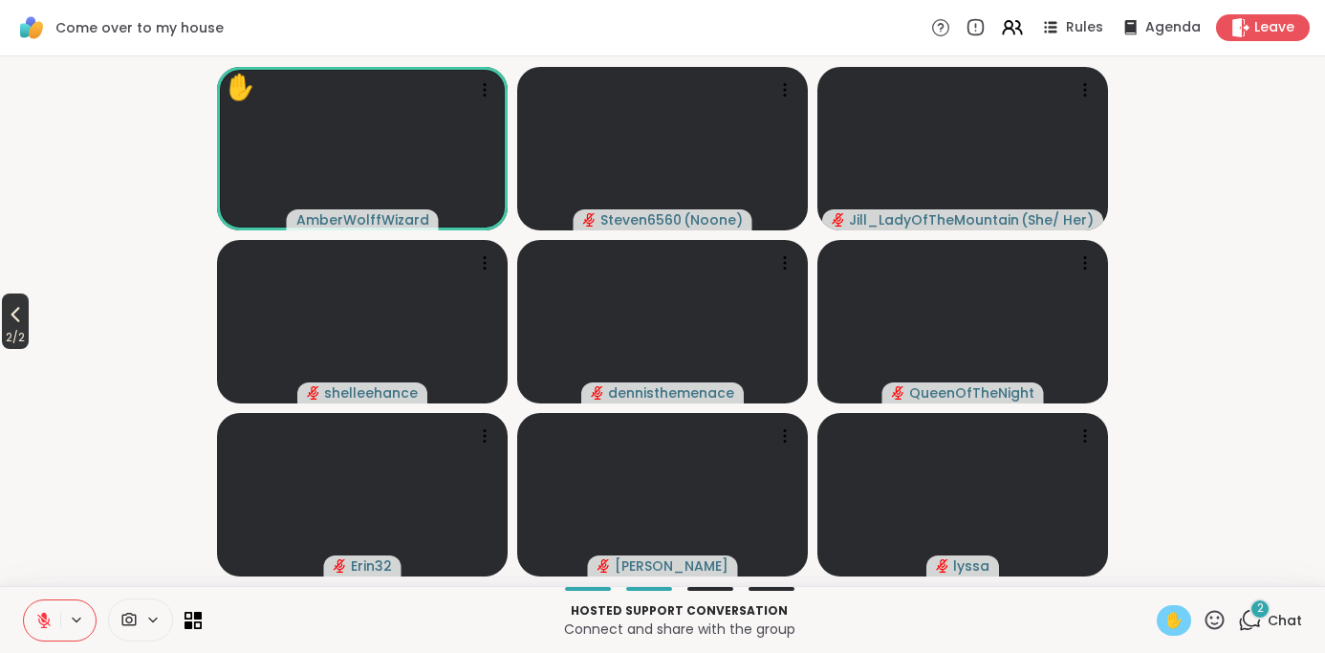
click at [17, 316] on icon at bounding box center [15, 314] width 9 height 15
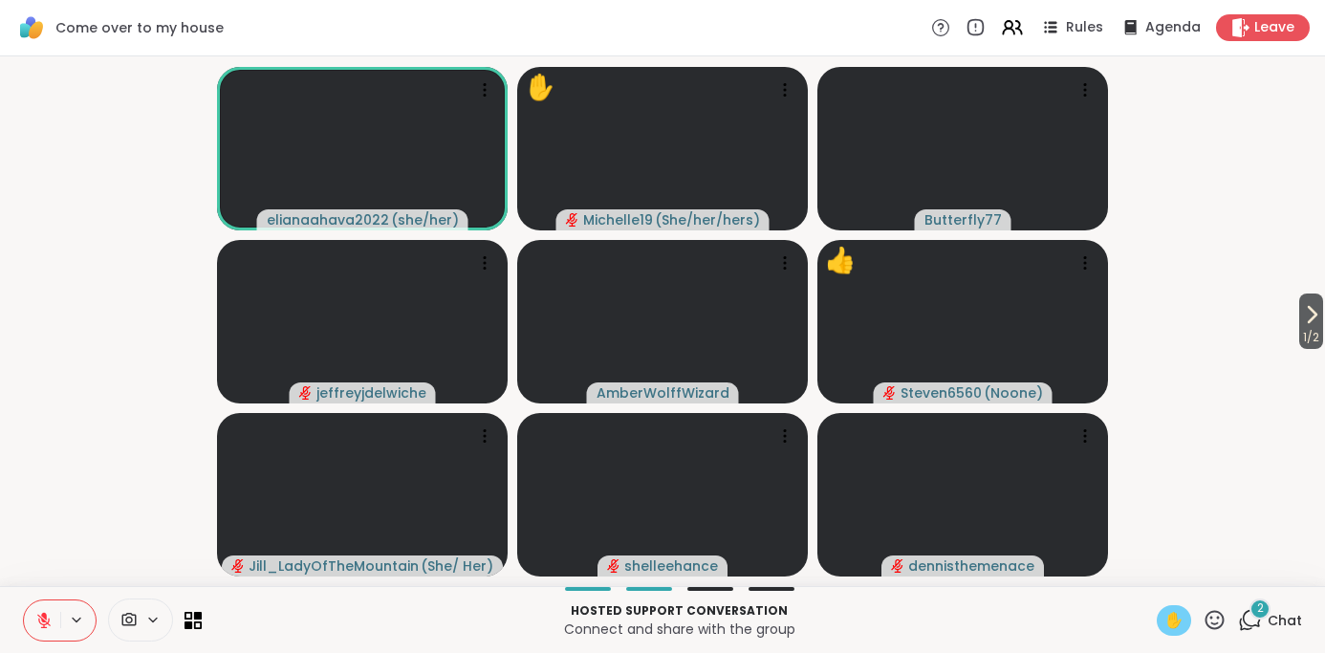
click at [46, 616] on icon at bounding box center [44, 616] width 6 height 8
click at [41, 617] on icon at bounding box center [43, 618] width 5 height 9
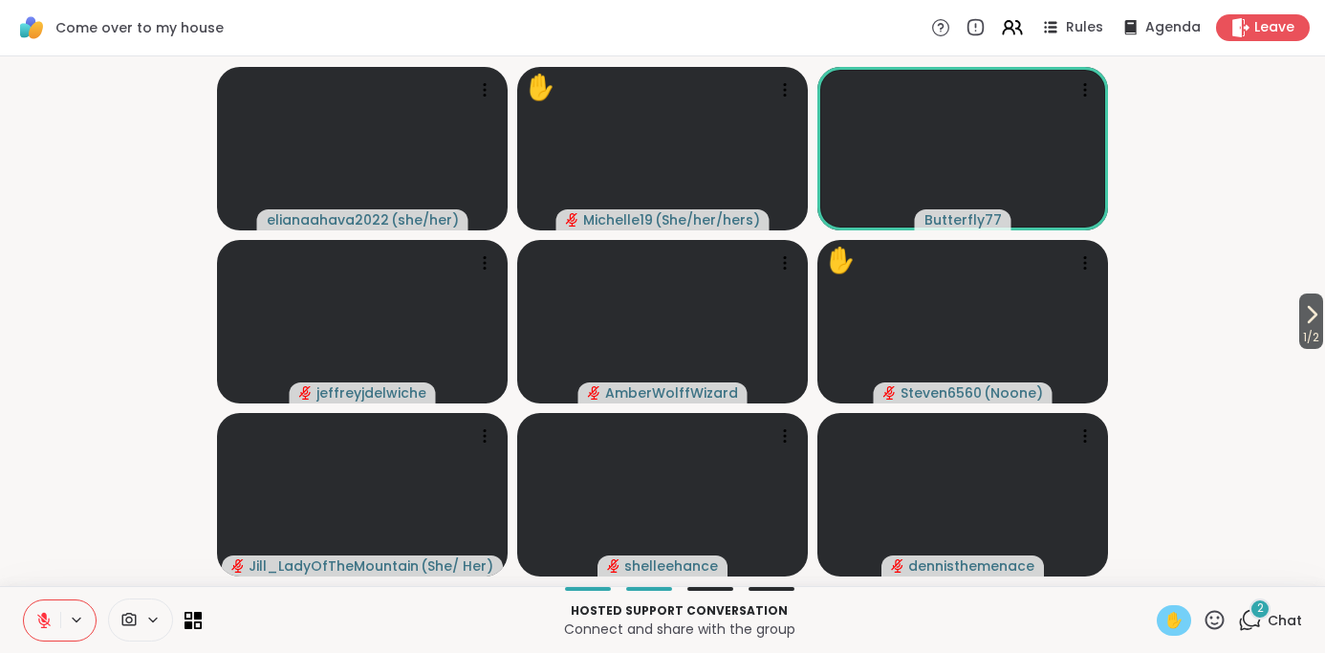
click at [1170, 617] on span "✋" at bounding box center [1173, 620] width 19 height 23
click at [1216, 618] on icon at bounding box center [1215, 620] width 24 height 24
click at [1210, 576] on span "👍" at bounding box center [1200, 569] width 19 height 23
click at [1308, 329] on span "1 / 2" at bounding box center [1311, 337] width 24 height 23
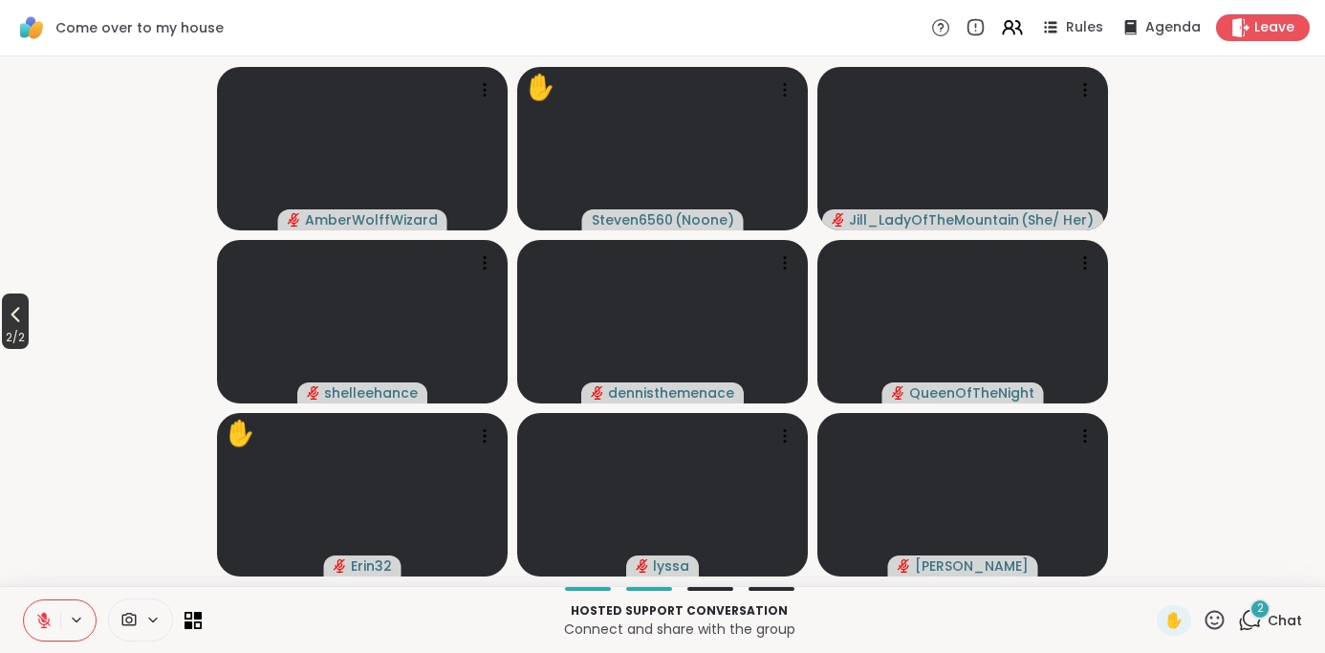
click at [18, 322] on icon at bounding box center [15, 314] width 23 height 23
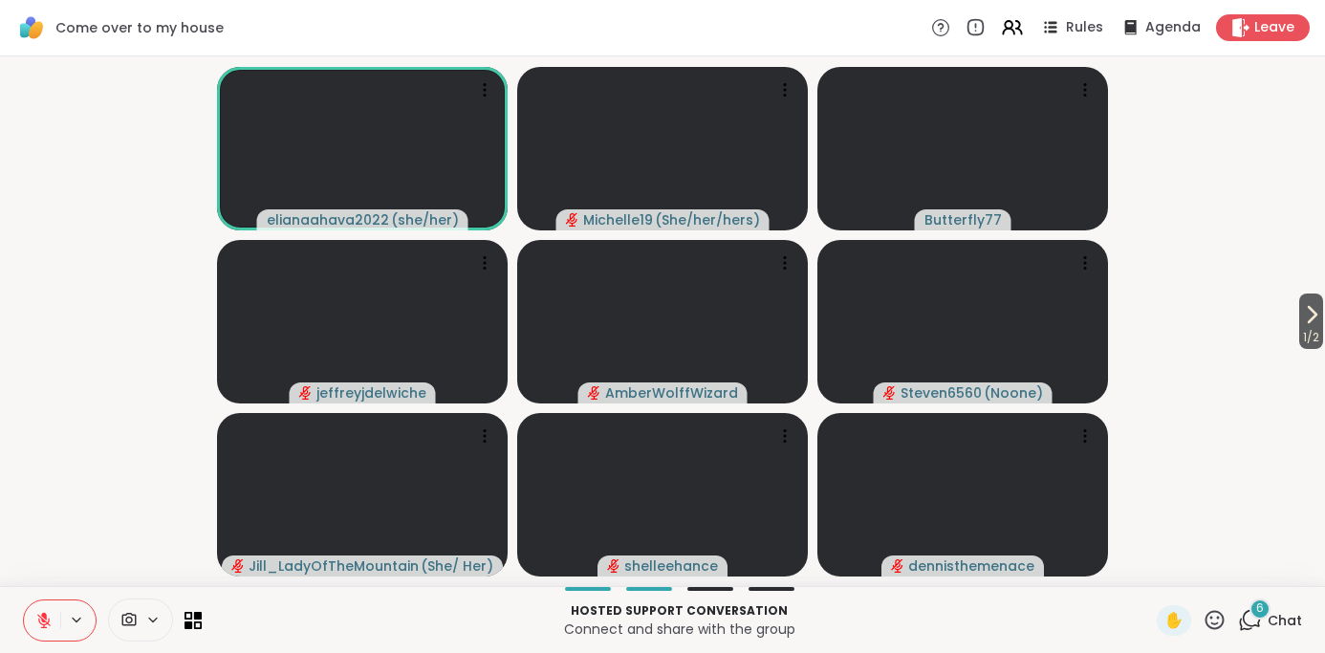
click at [1257, 620] on icon at bounding box center [1250, 620] width 24 height 24
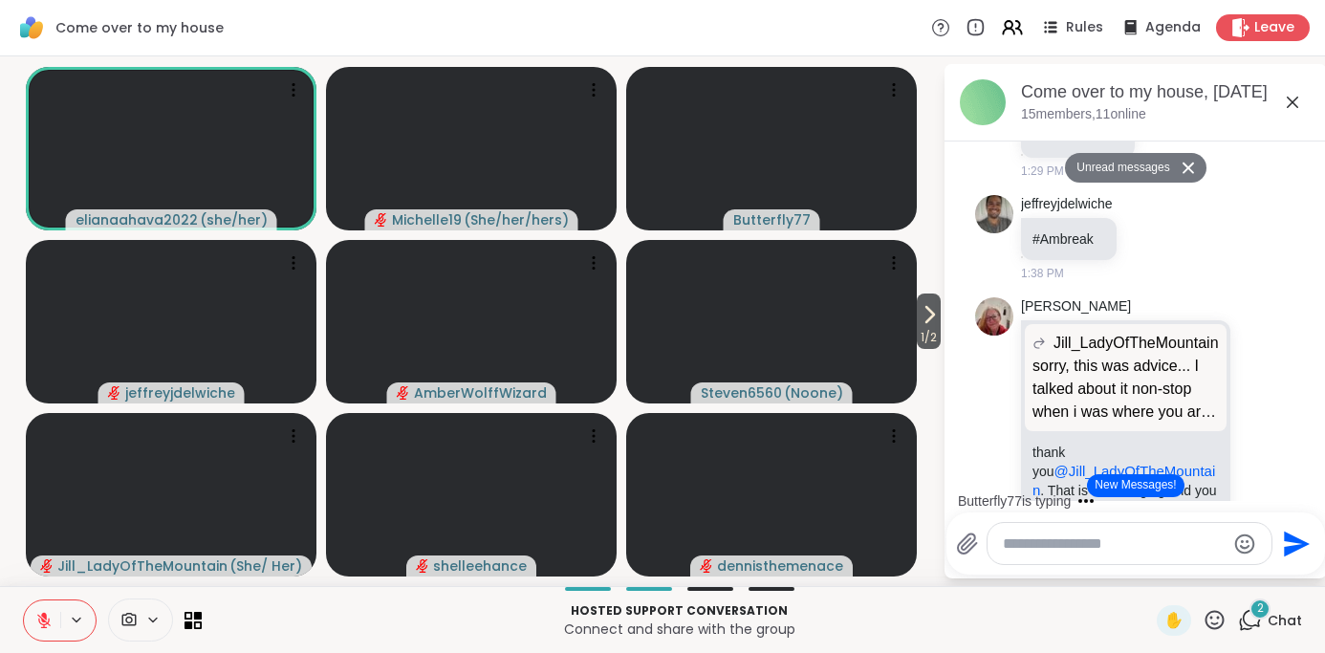
scroll to position [4639, 0]
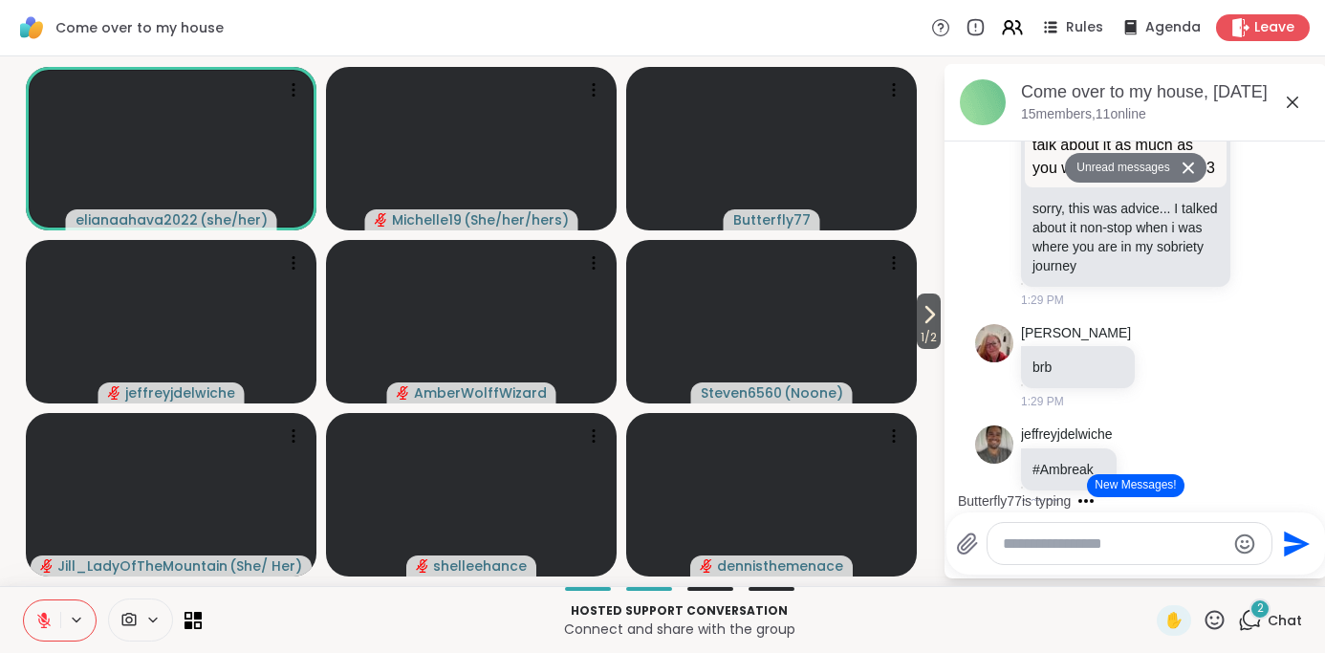
click at [1287, 99] on icon at bounding box center [1292, 102] width 23 height 23
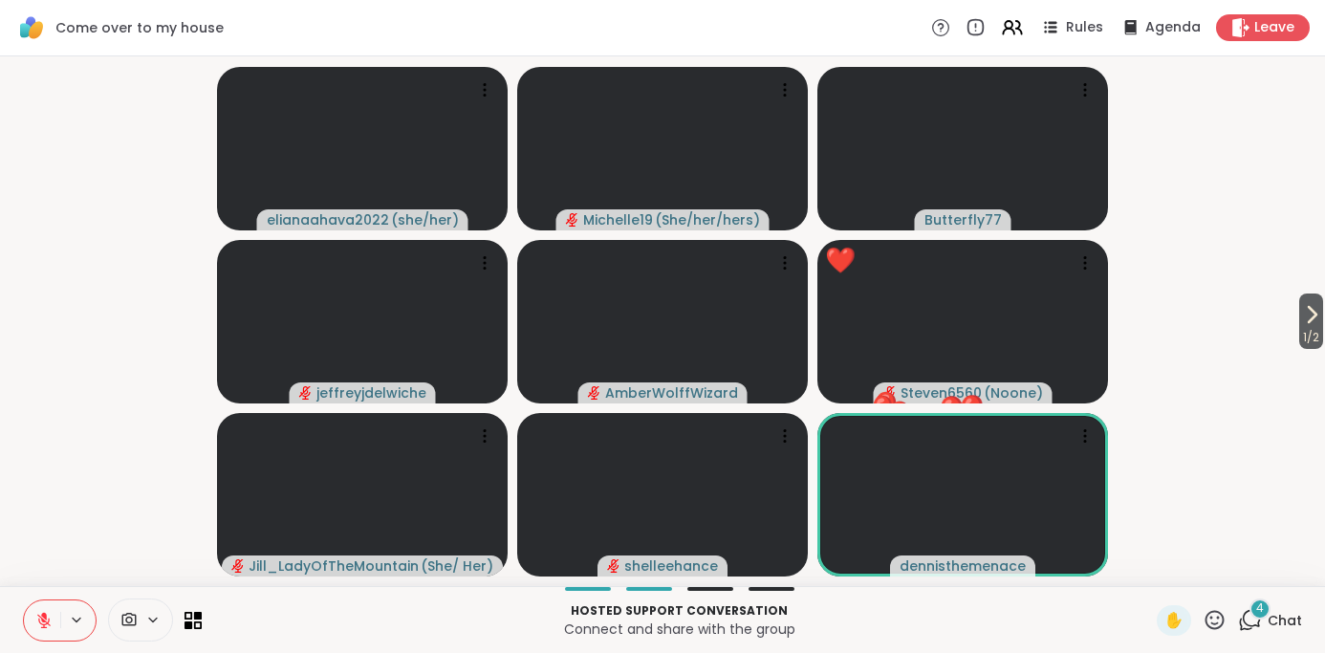
click at [1211, 622] on icon at bounding box center [1215, 620] width 24 height 24
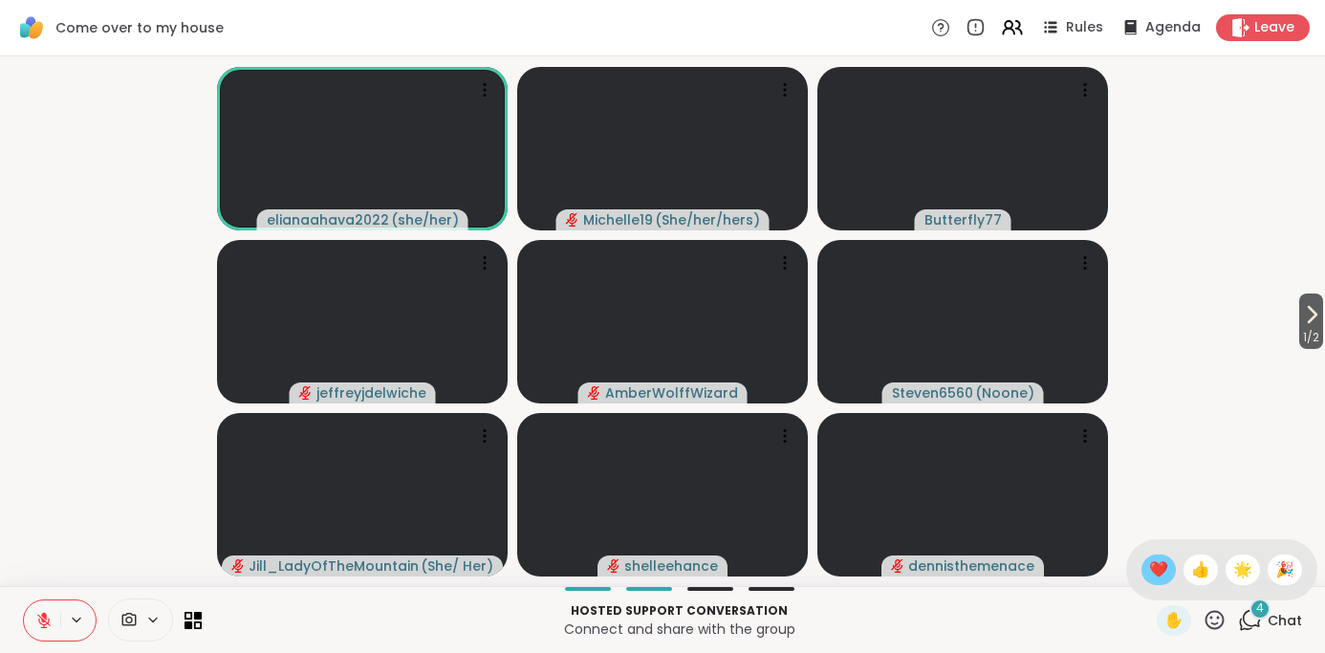
click at [1168, 571] on span "❤️" at bounding box center [1158, 569] width 19 height 23
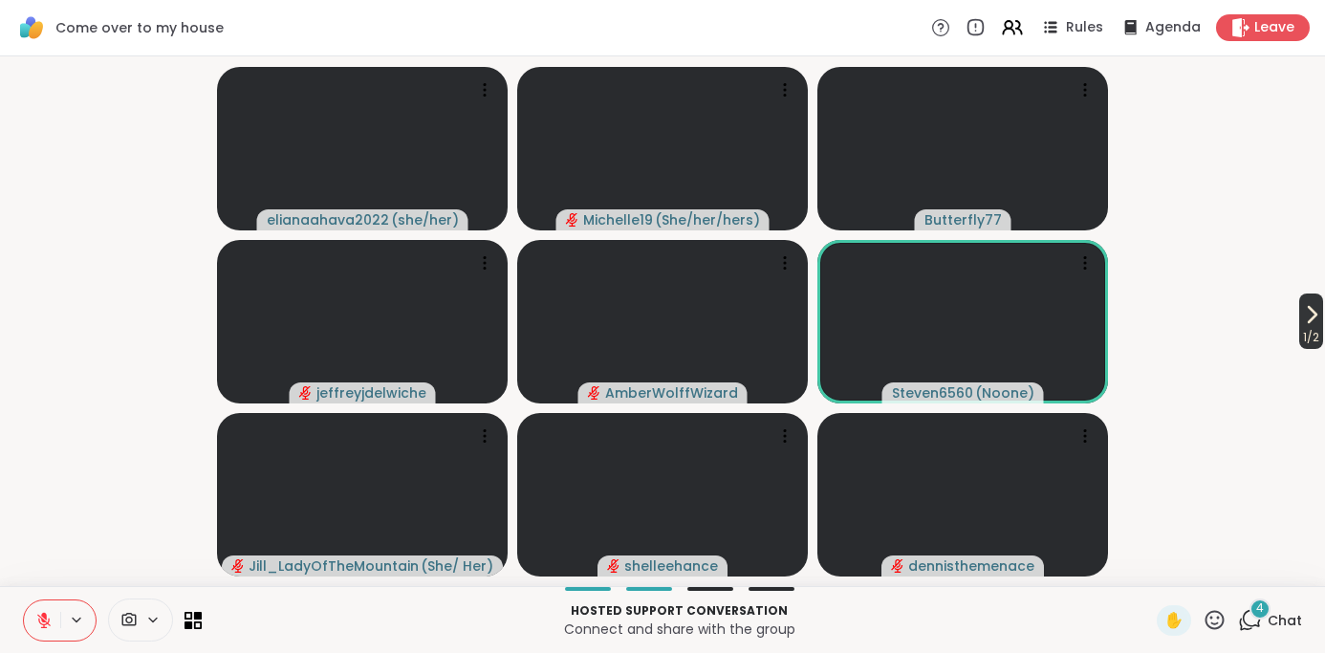
click at [1301, 316] on icon at bounding box center [1311, 314] width 23 height 23
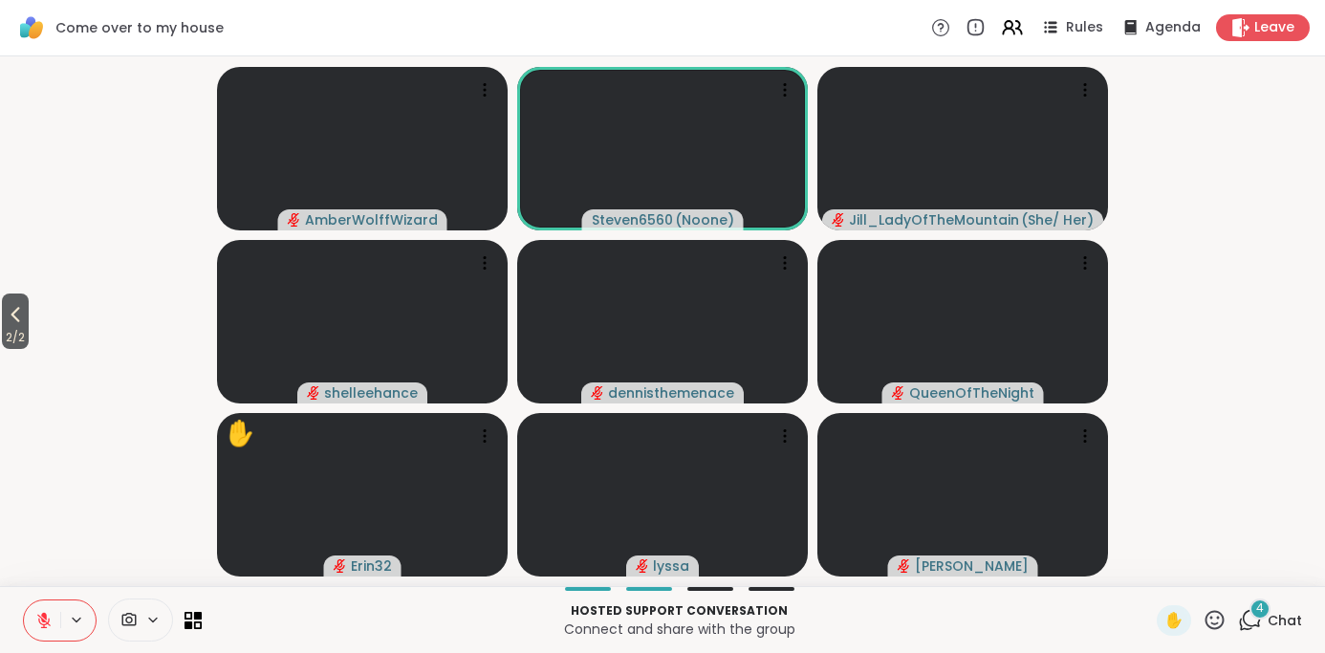
click at [11, 321] on icon at bounding box center [15, 314] width 23 height 23
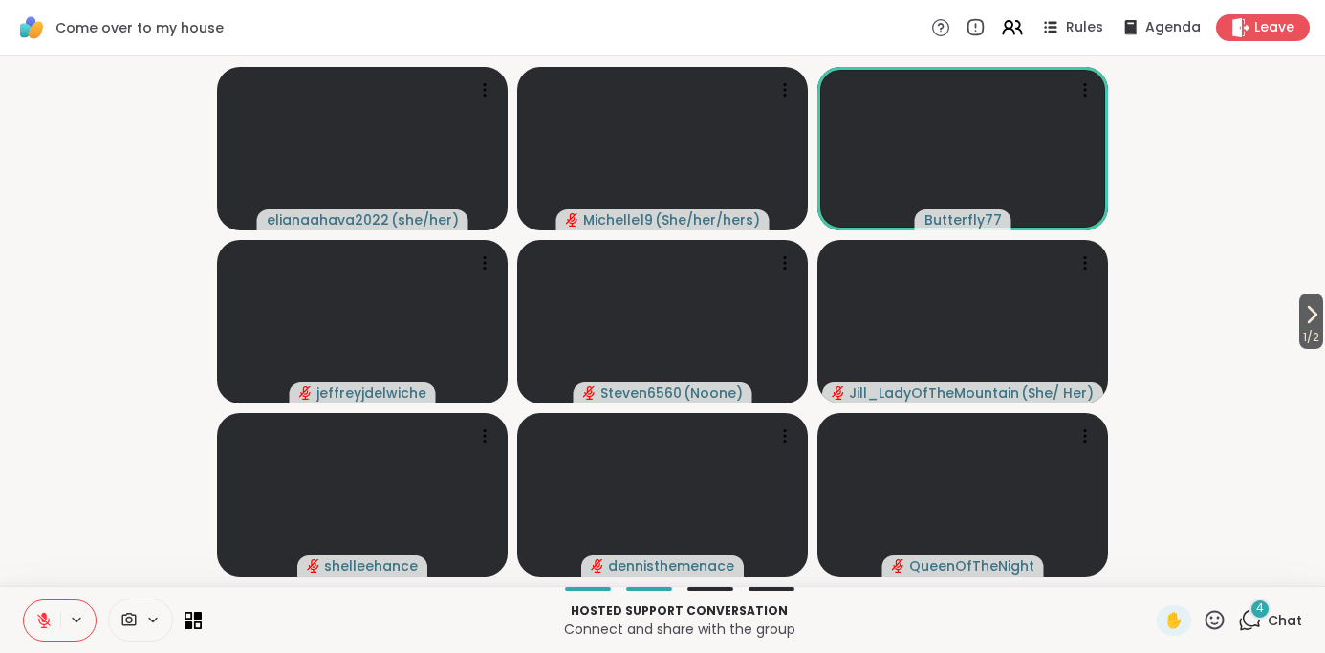
click at [1213, 622] on icon at bounding box center [1215, 619] width 19 height 19
click at [1168, 568] on span "❤️" at bounding box center [1158, 569] width 19 height 23
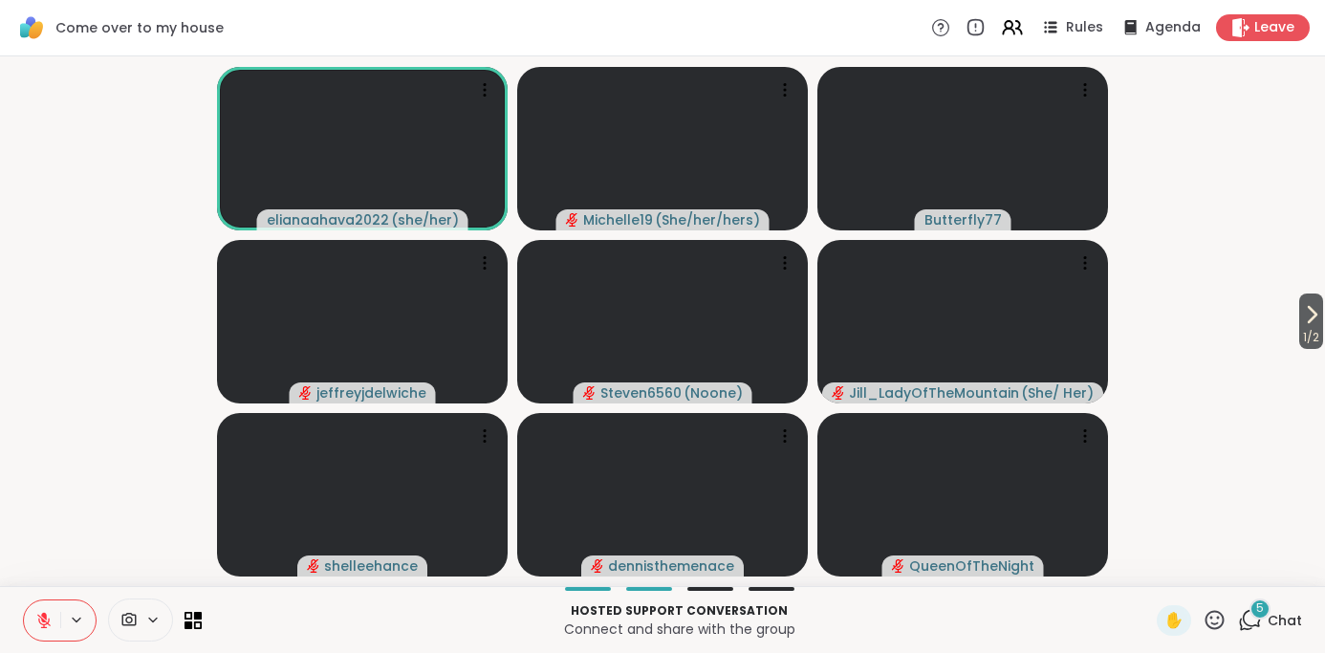
click at [1253, 625] on icon at bounding box center [1252, 618] width 18 height 17
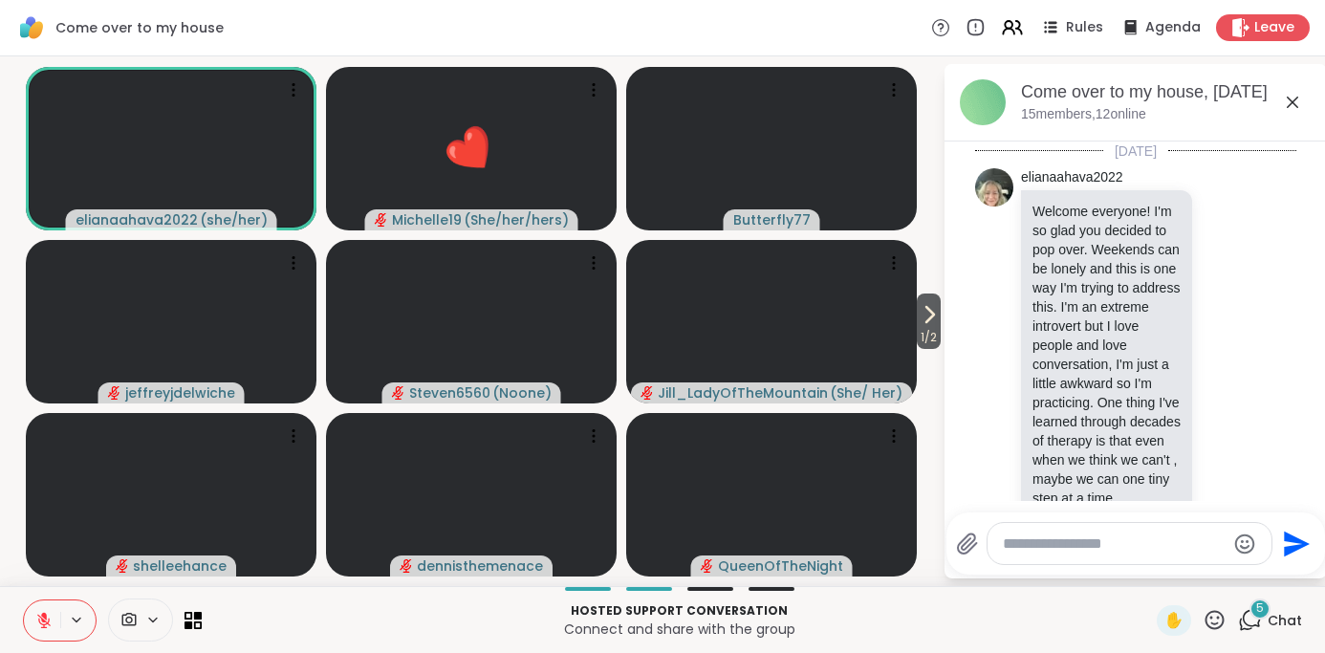
click at [1061, 541] on textarea "Type your message" at bounding box center [1114, 543] width 223 height 19
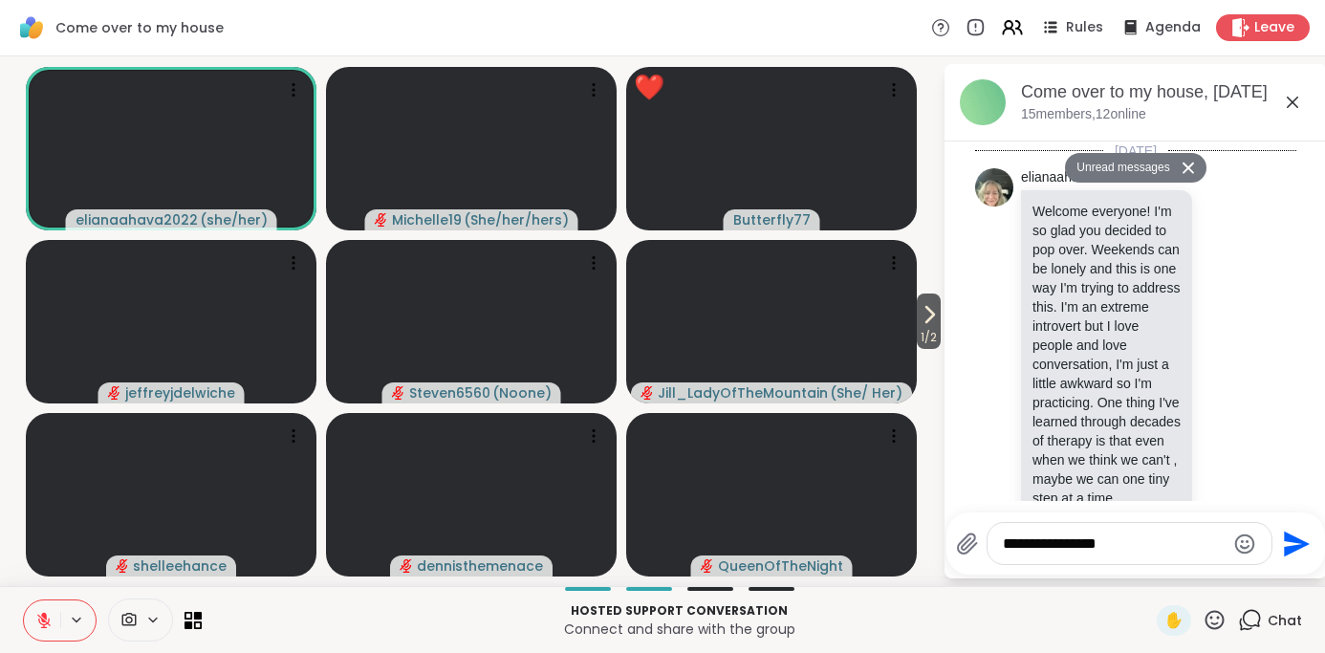
scroll to position [6809, 0]
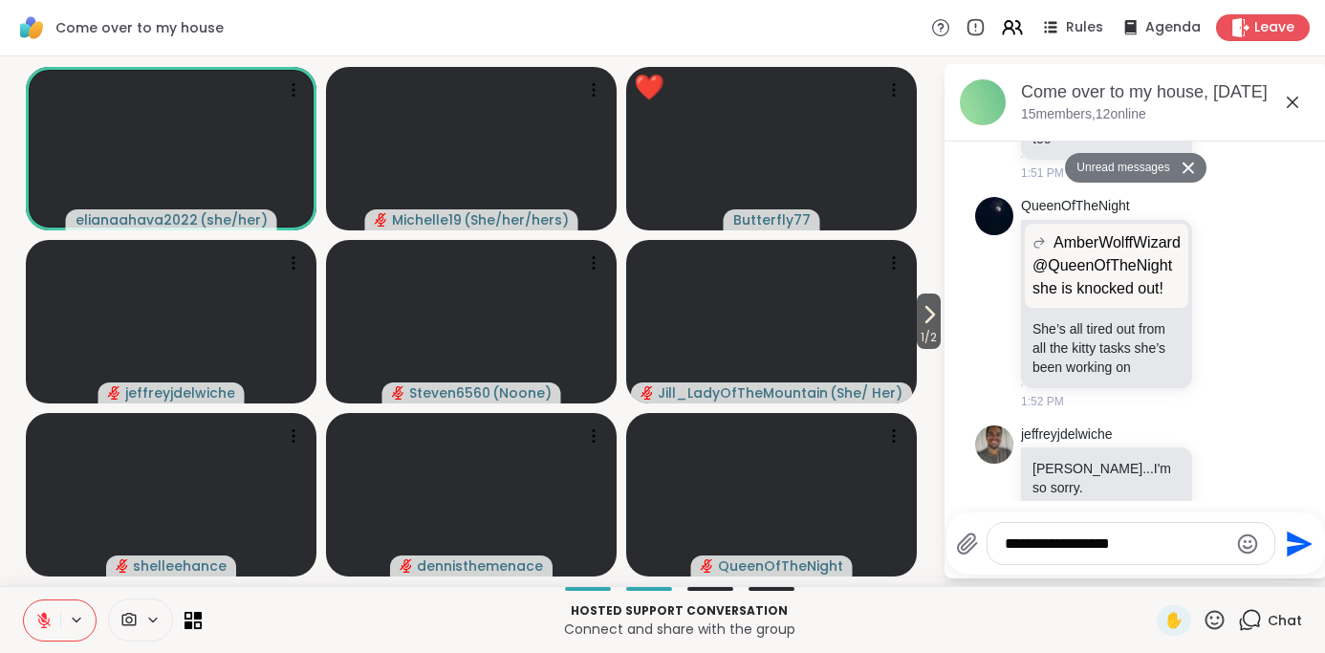
type textarea "**********"
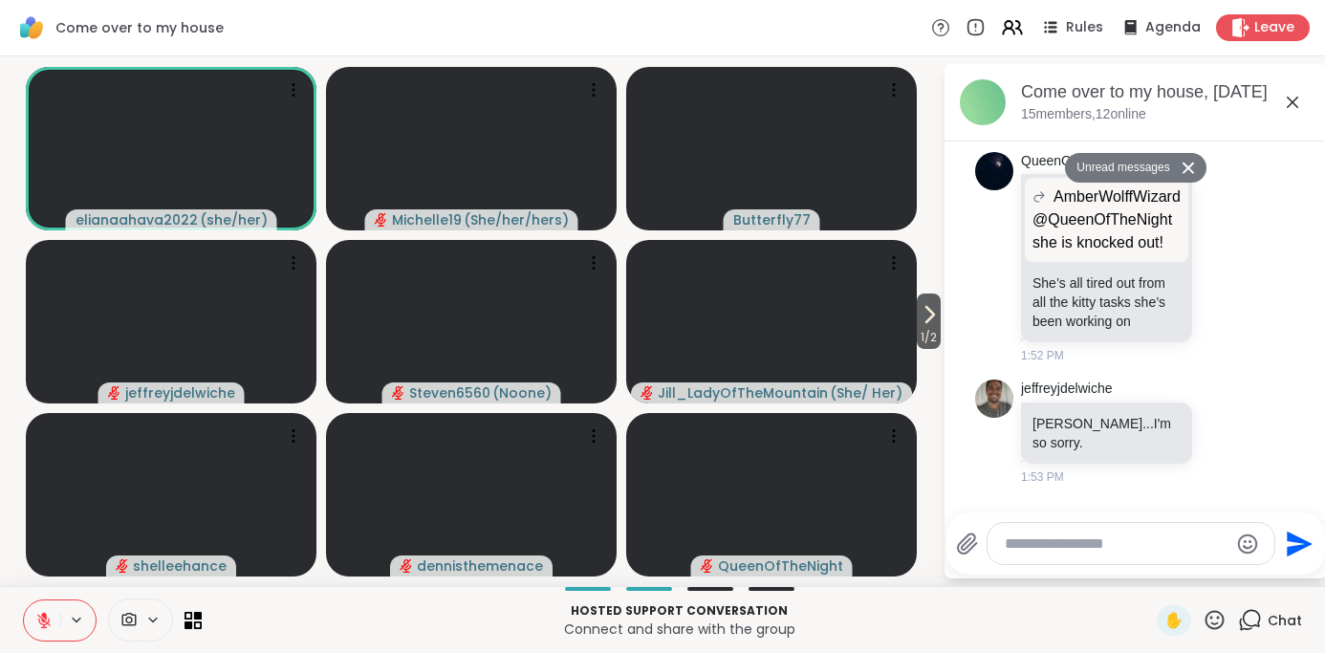
scroll to position [6865, 0]
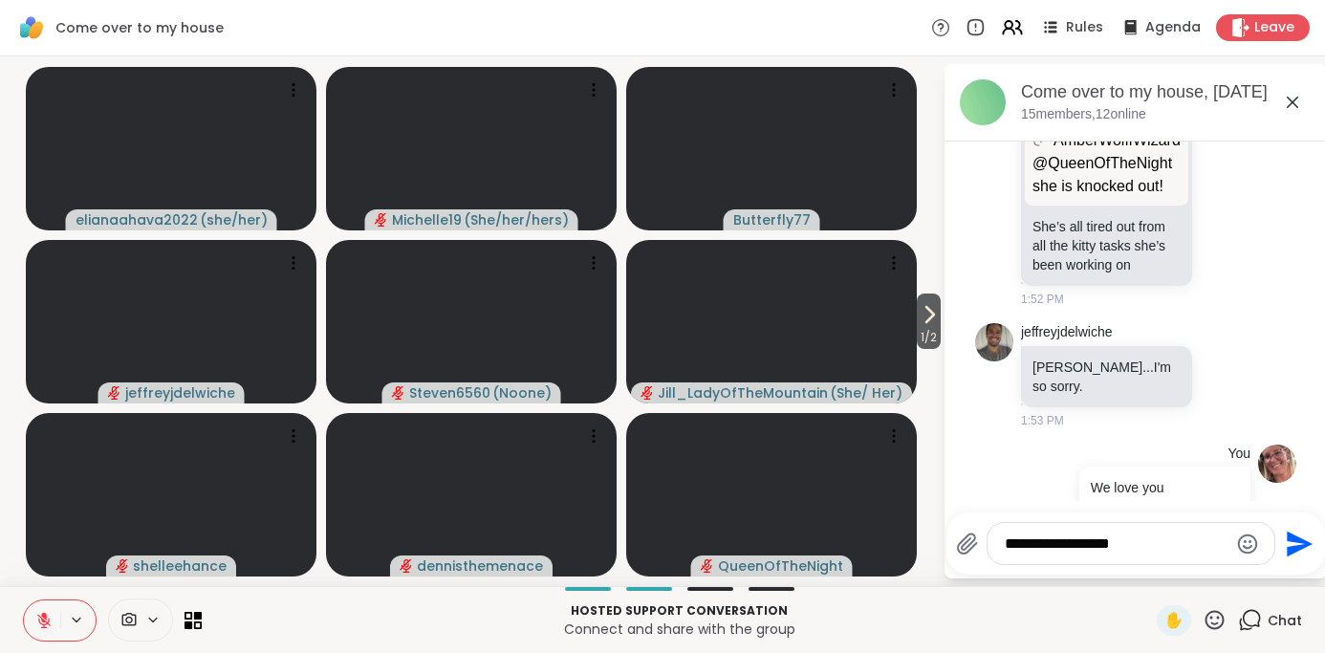
type textarea "**********"
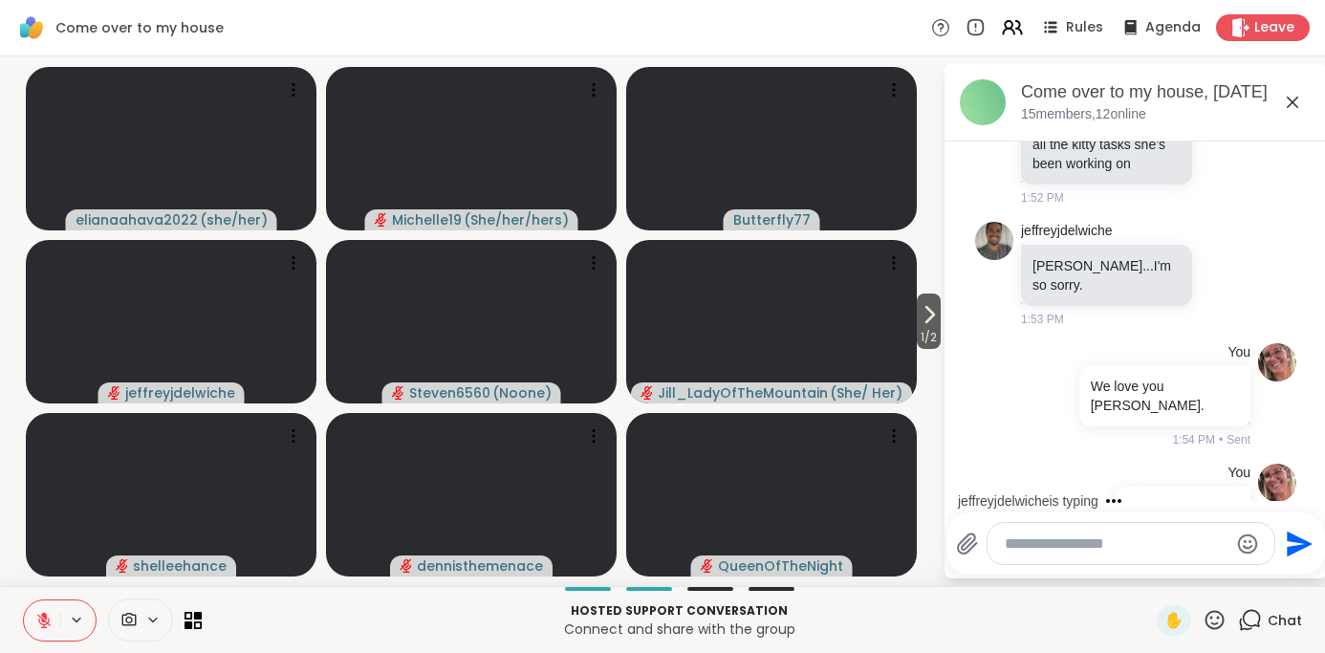
click at [1288, 100] on icon at bounding box center [1292, 102] width 23 height 23
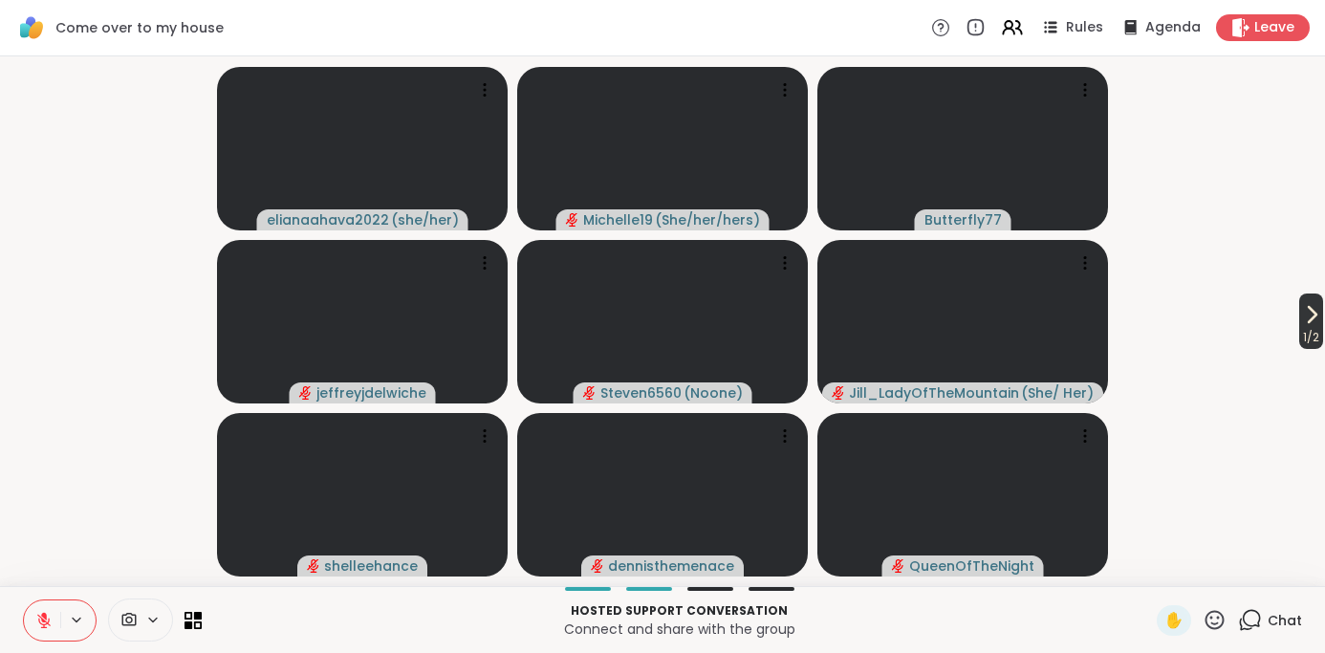
click at [1304, 315] on icon at bounding box center [1311, 314] width 23 height 23
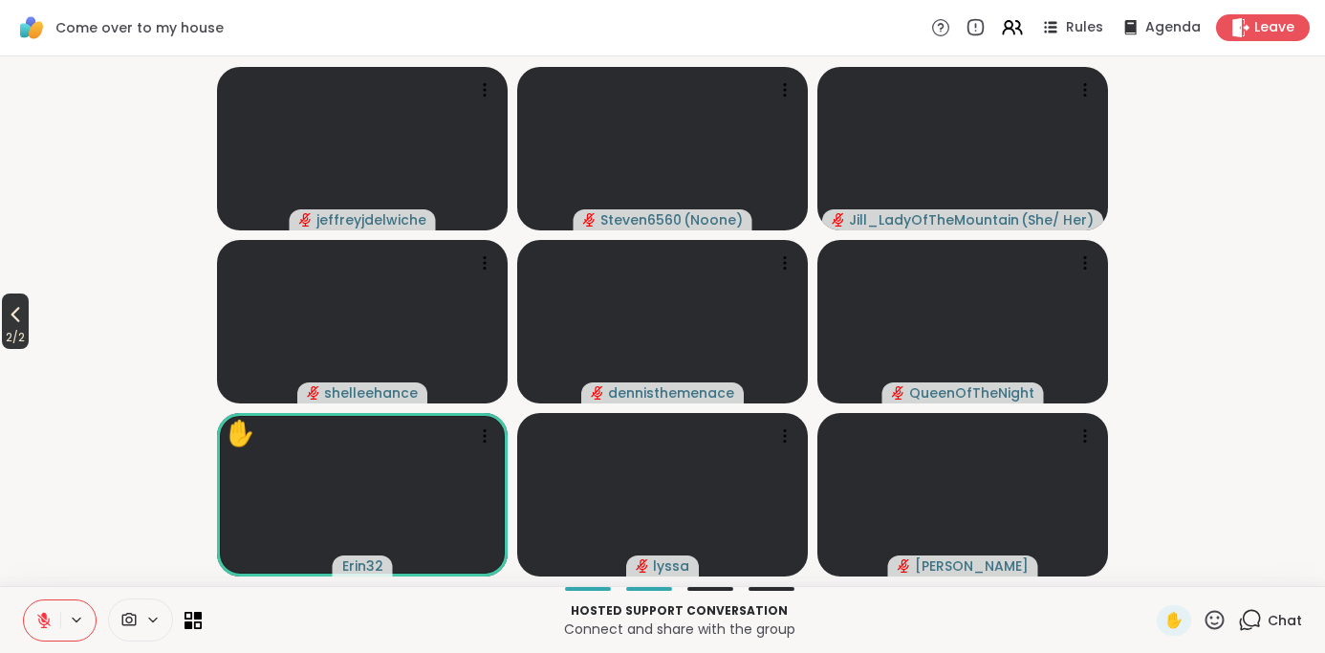
click at [25, 319] on icon at bounding box center [15, 314] width 23 height 23
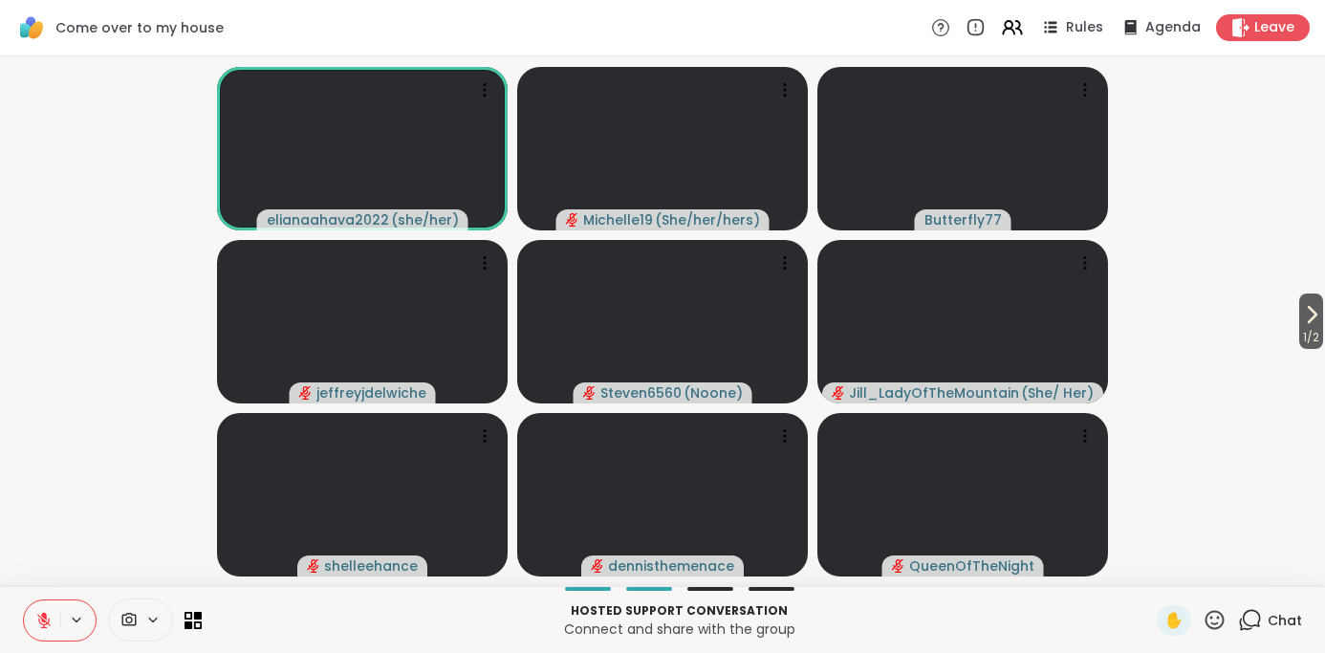
click at [36, 620] on icon at bounding box center [43, 620] width 17 height 17
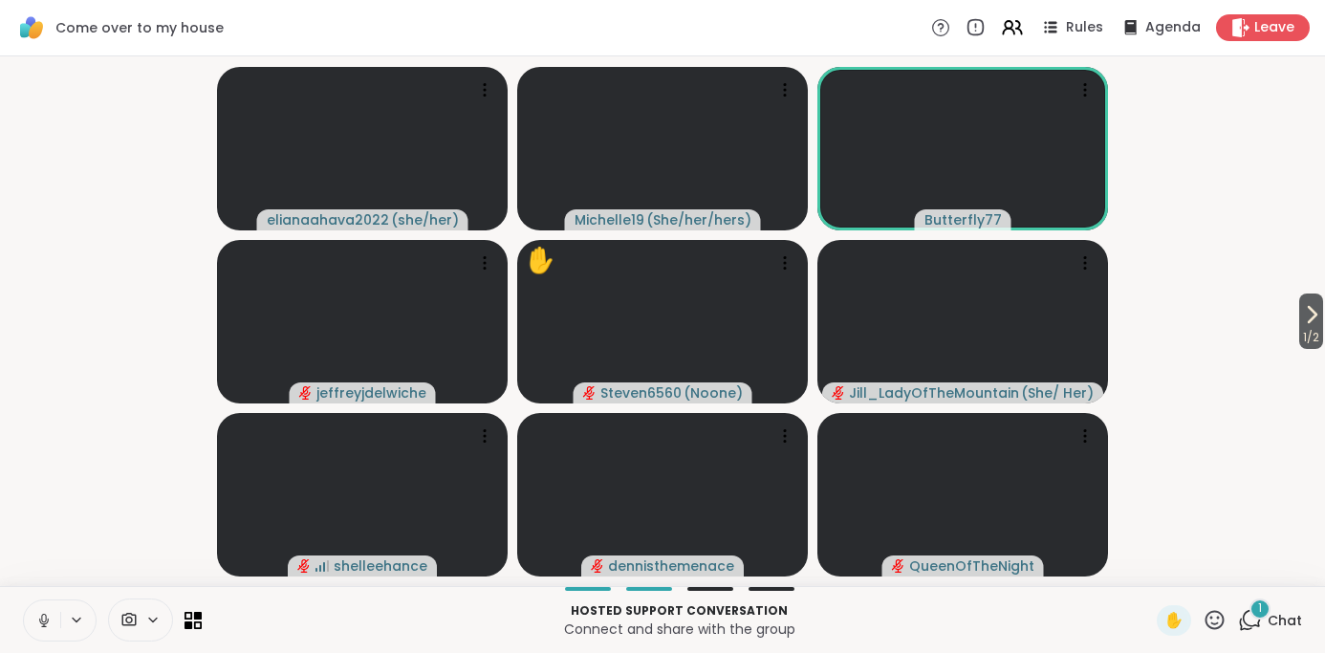
click at [44, 618] on icon at bounding box center [43, 620] width 17 height 17
click at [1210, 622] on icon at bounding box center [1215, 620] width 24 height 24
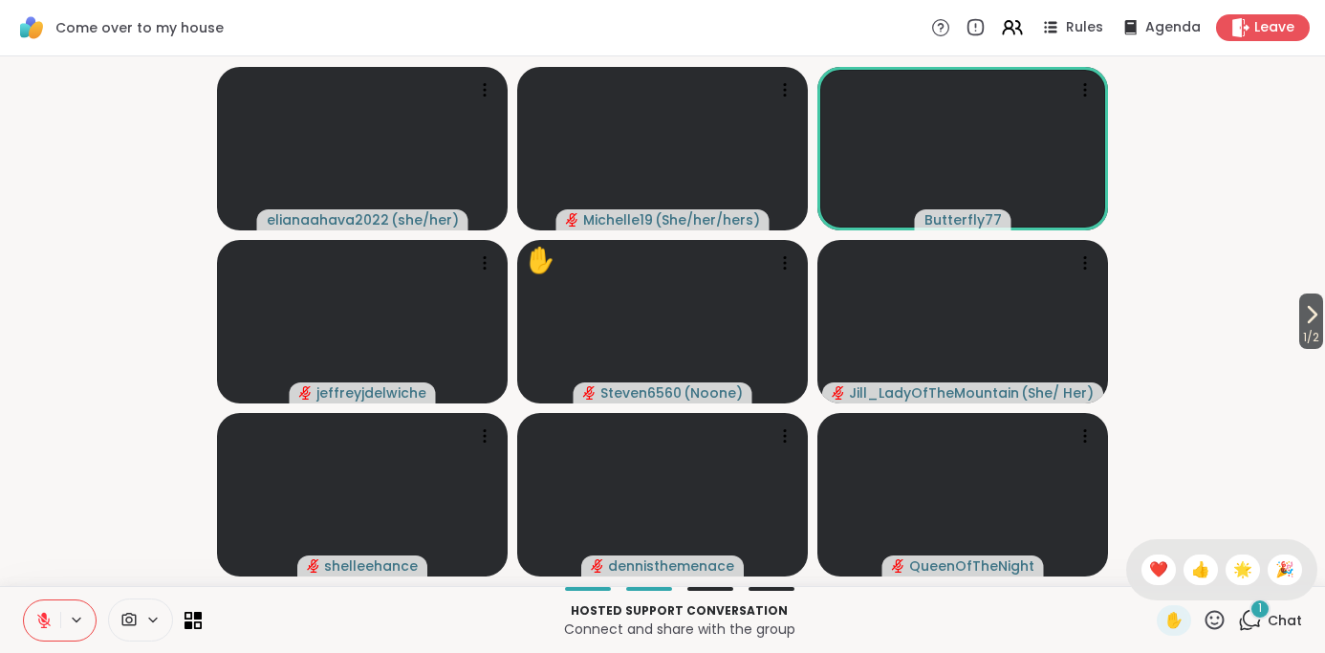
click at [1168, 568] on span "❤️" at bounding box center [1158, 569] width 19 height 23
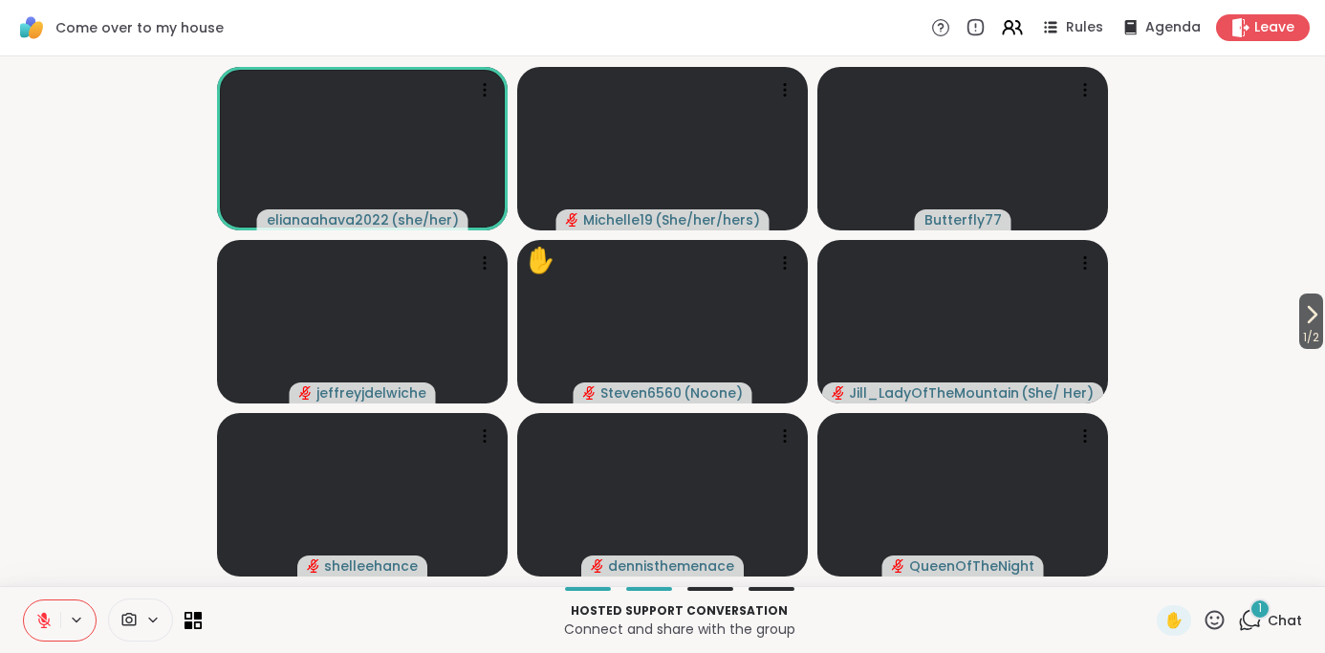
click at [1253, 616] on div "1" at bounding box center [1260, 608] width 21 height 21
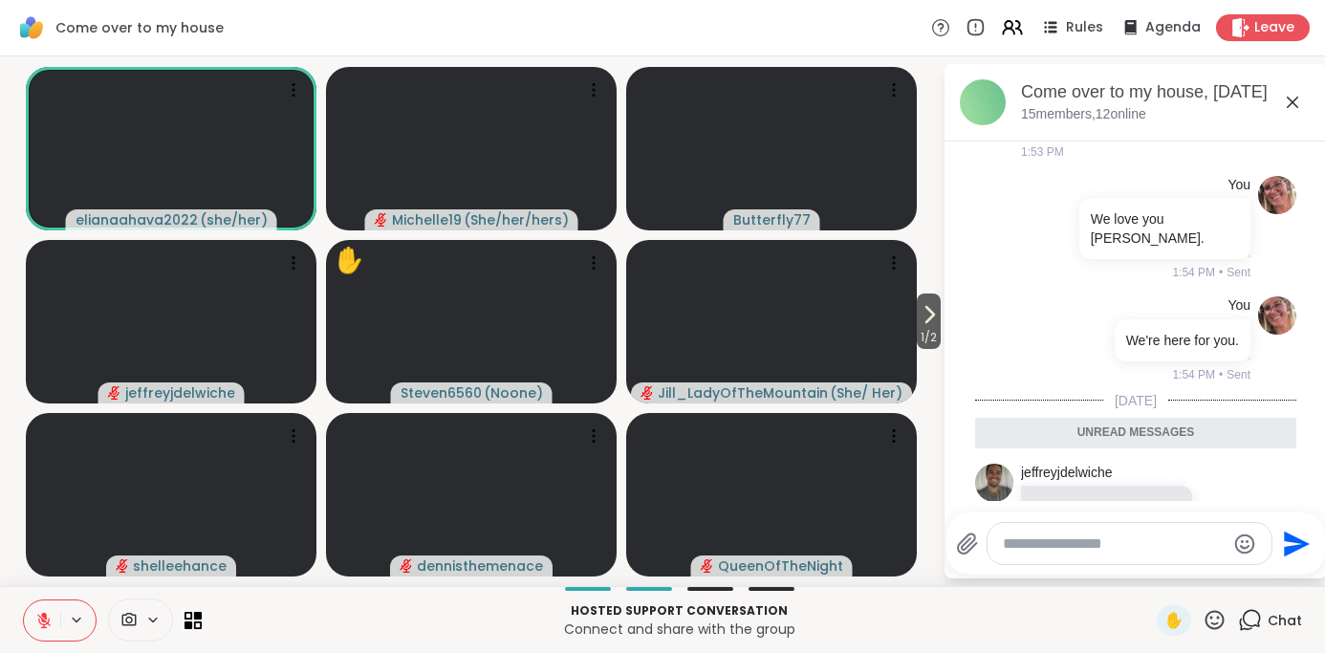
scroll to position [7061, 0]
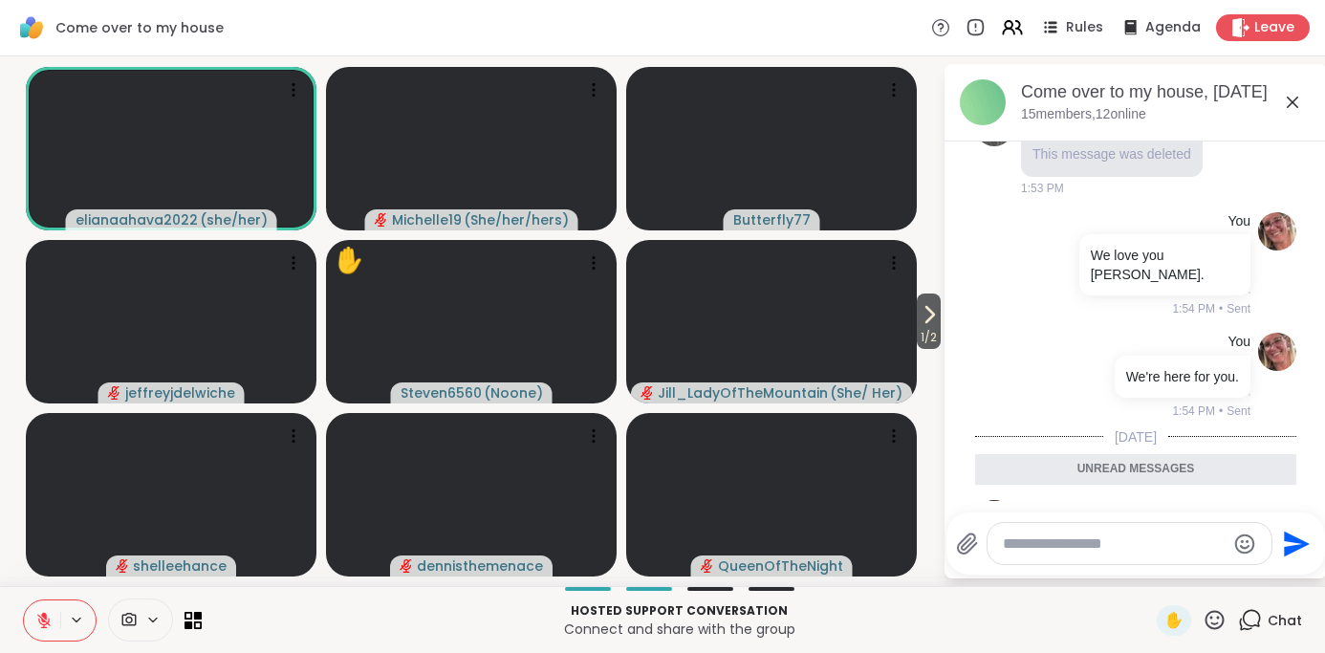
click at [1060, 551] on textarea "Type your message" at bounding box center [1114, 543] width 223 height 19
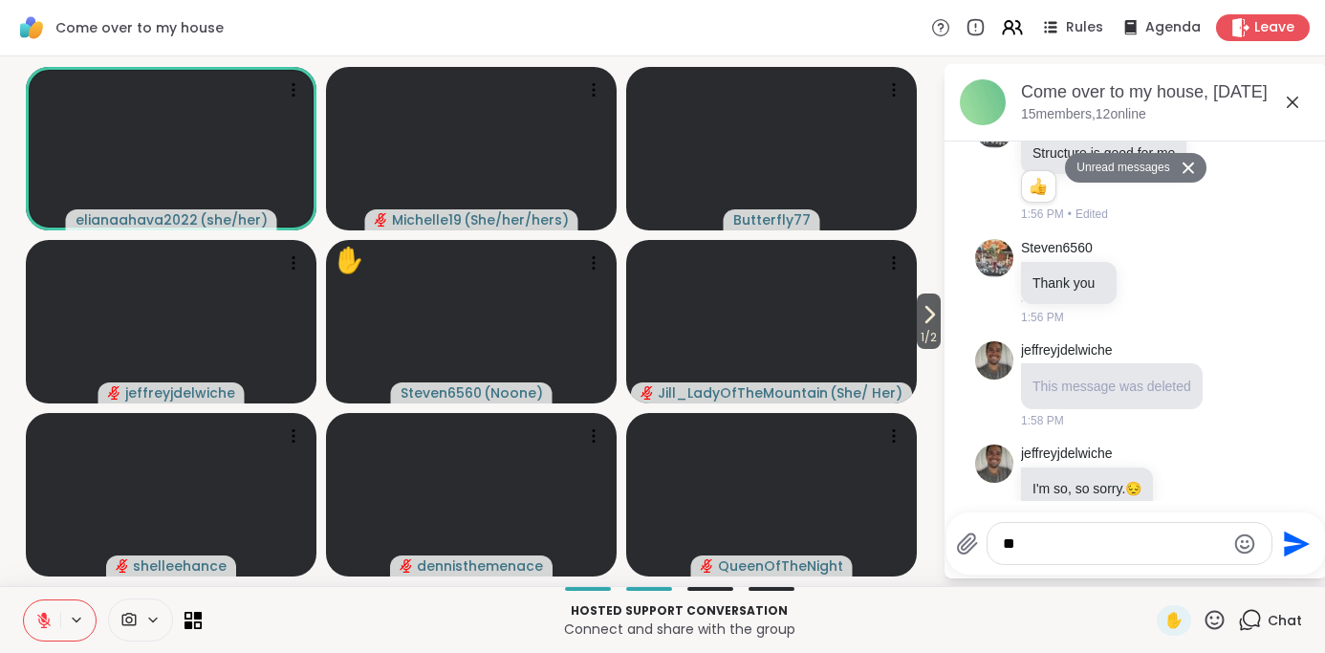
type textarea "***"
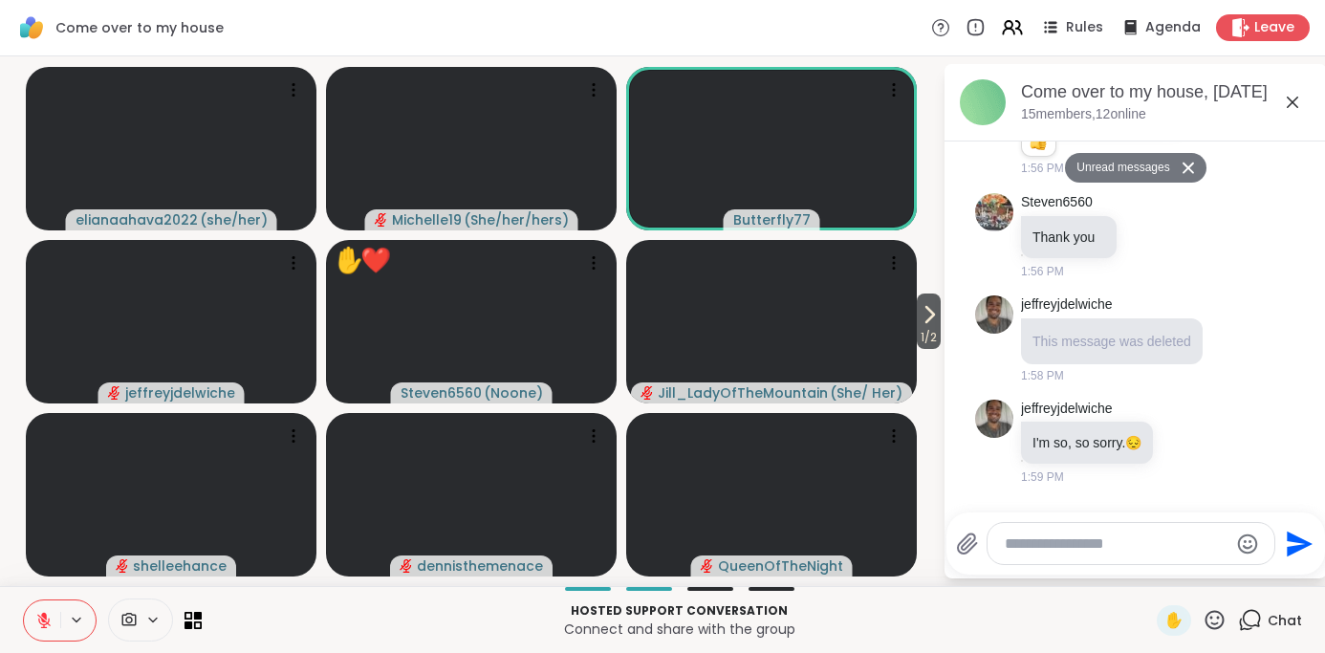
scroll to position [7788, 0]
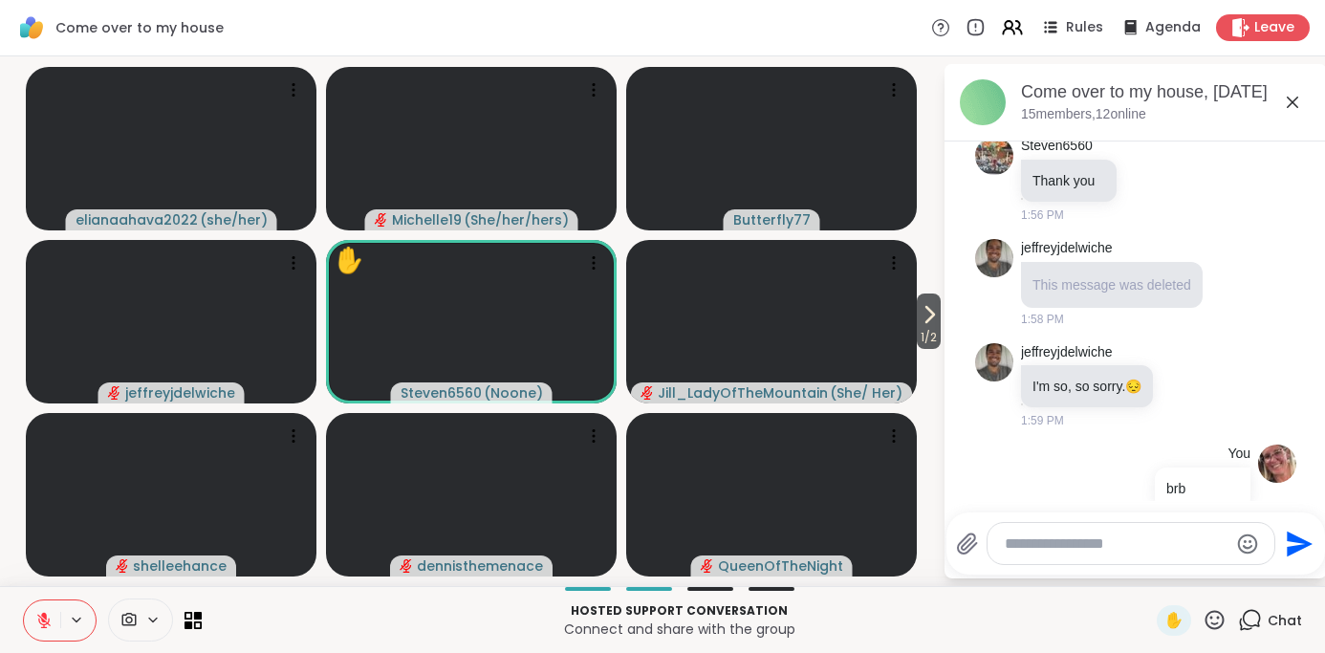
click at [1290, 101] on icon at bounding box center [1292, 102] width 23 height 23
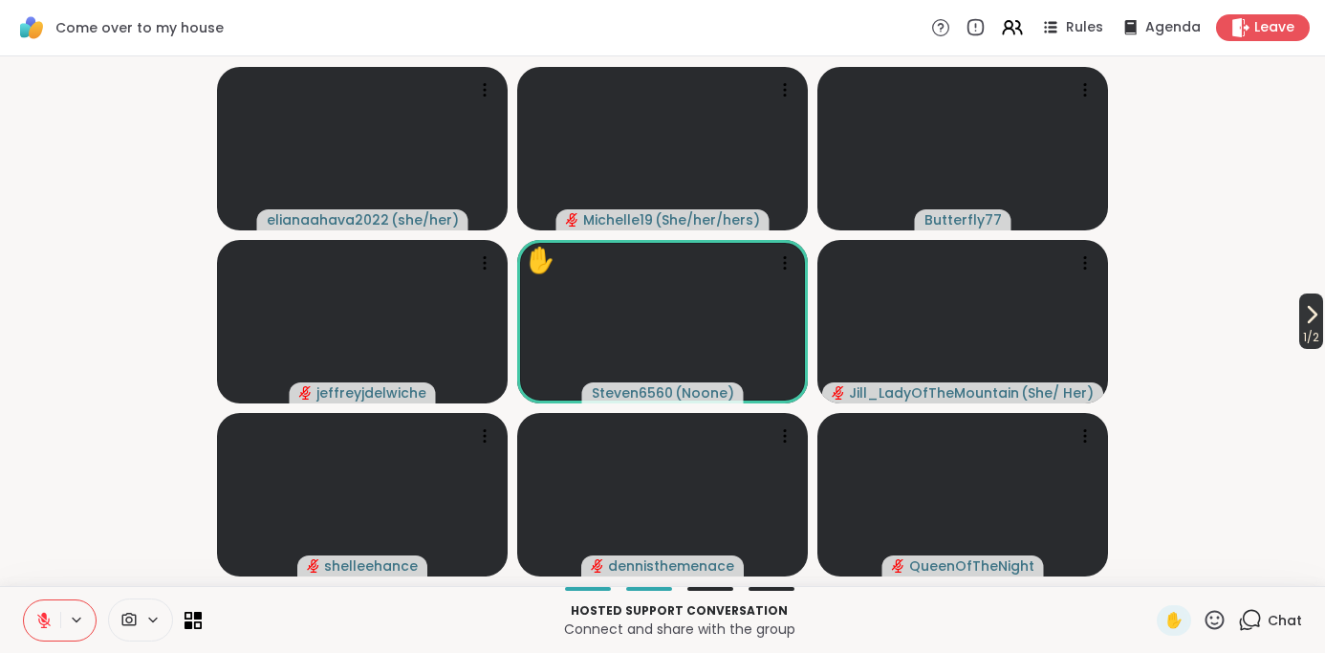
click at [1309, 326] on span "1 / 2" at bounding box center [1311, 337] width 24 height 23
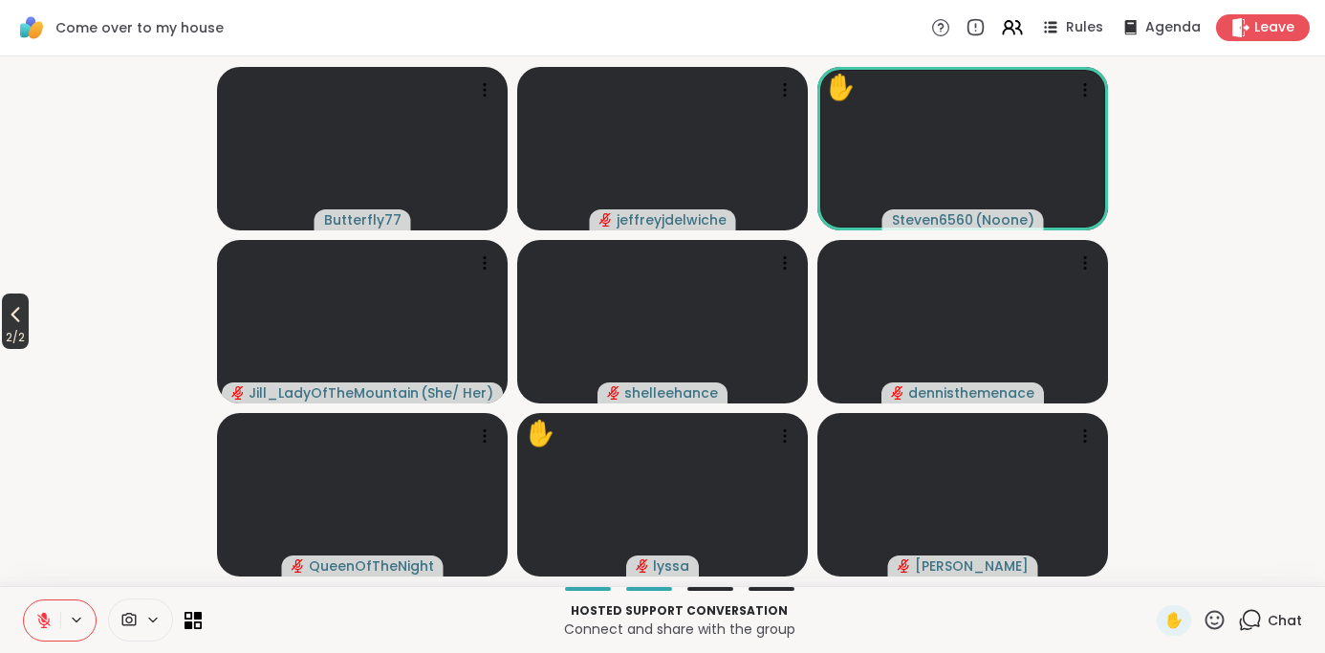
click at [17, 311] on icon at bounding box center [15, 314] width 9 height 15
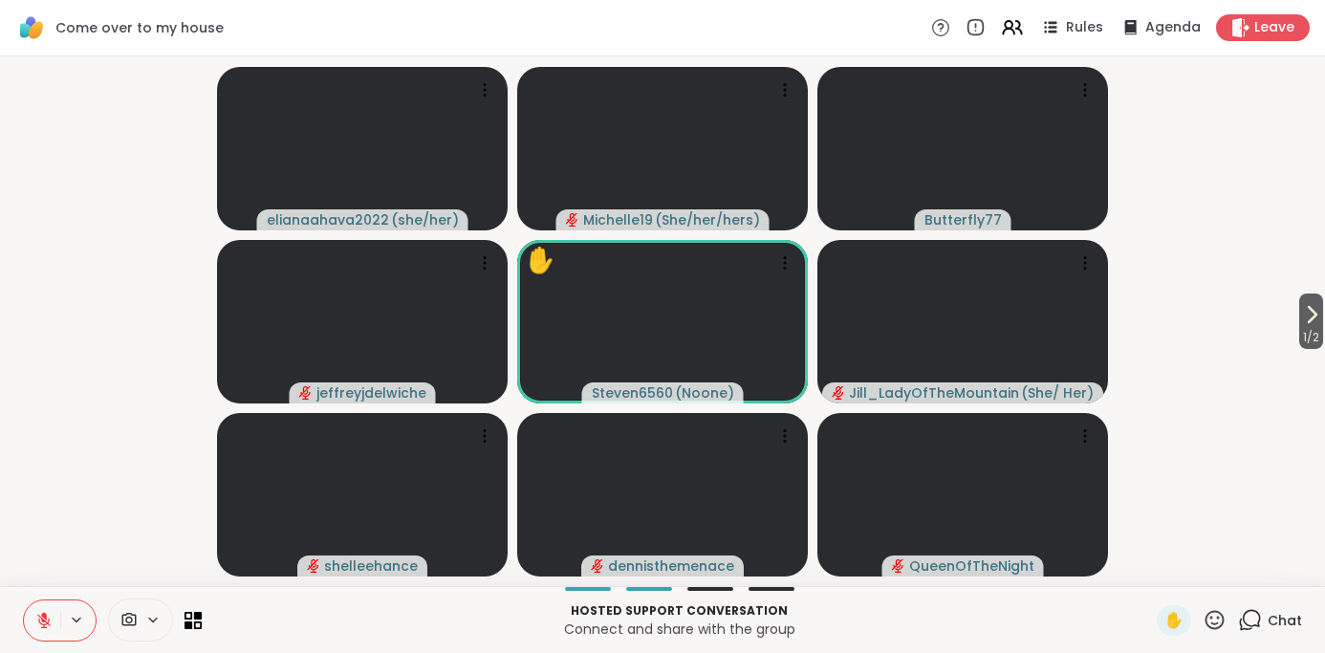
click at [1212, 622] on icon at bounding box center [1215, 619] width 19 height 19
click at [1166, 566] on span "❤️" at bounding box center [1158, 569] width 19 height 23
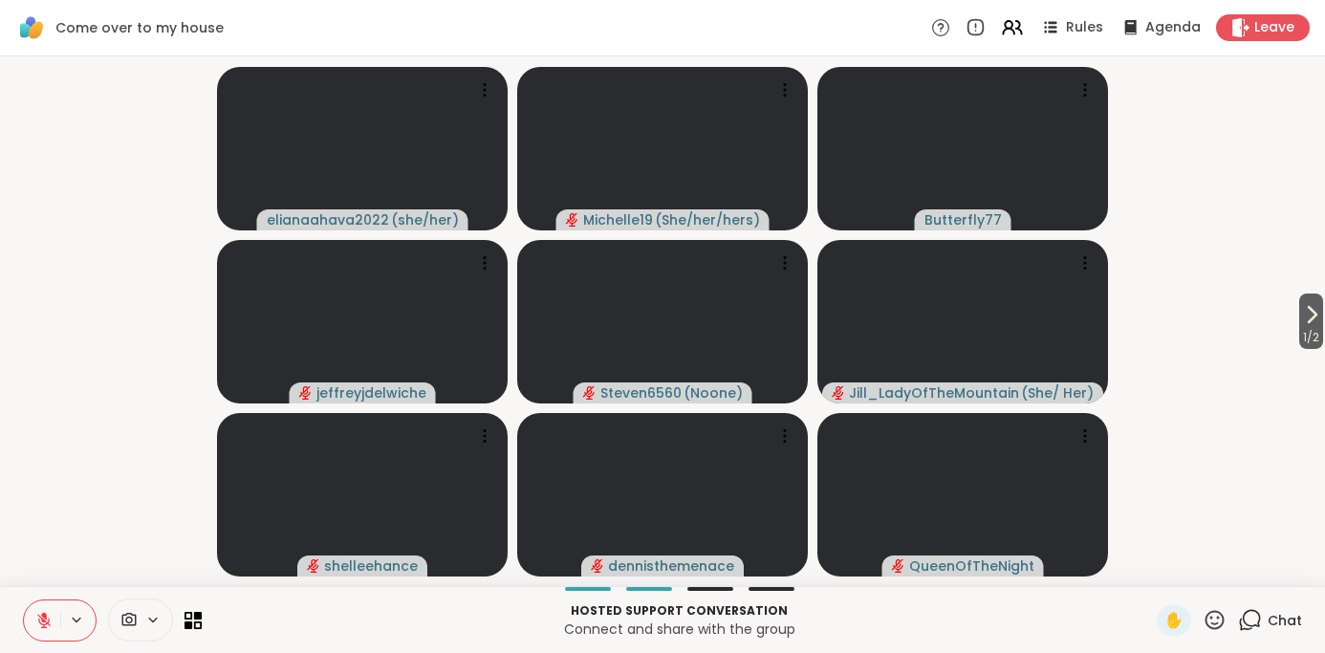
click at [1244, 615] on icon at bounding box center [1250, 620] width 24 height 24
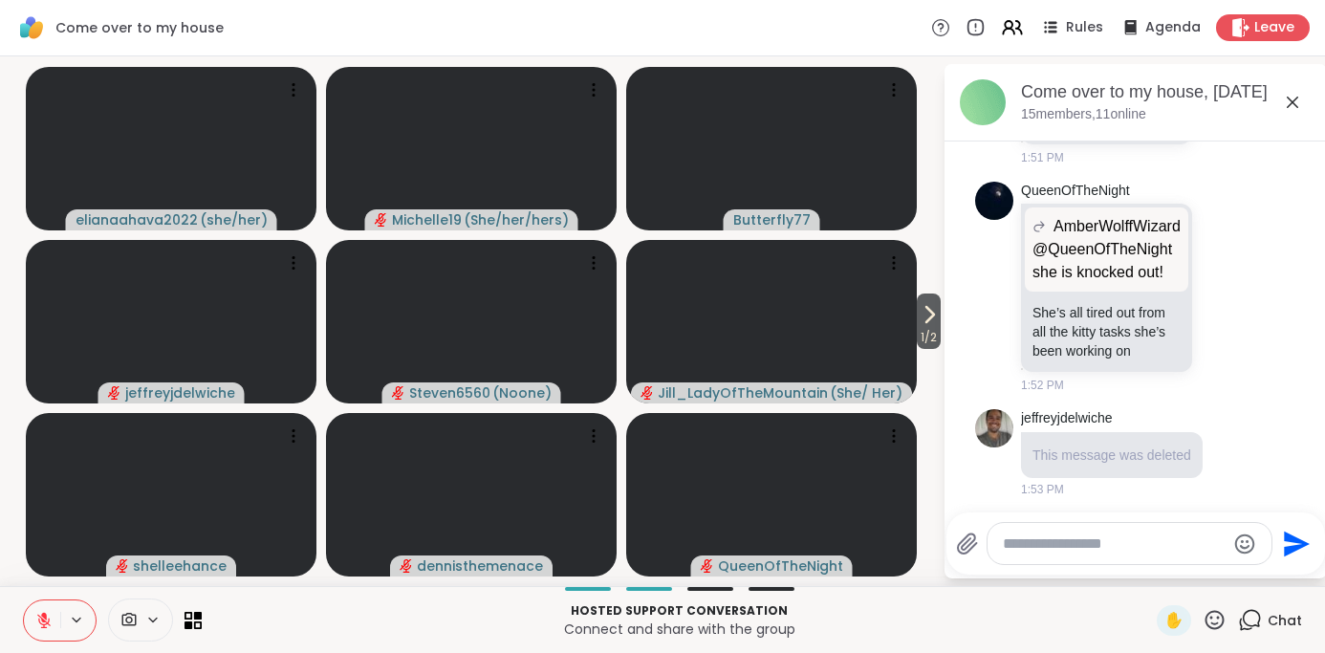
scroll to position [6762, 0]
click at [1293, 98] on icon at bounding box center [1292, 102] width 23 height 23
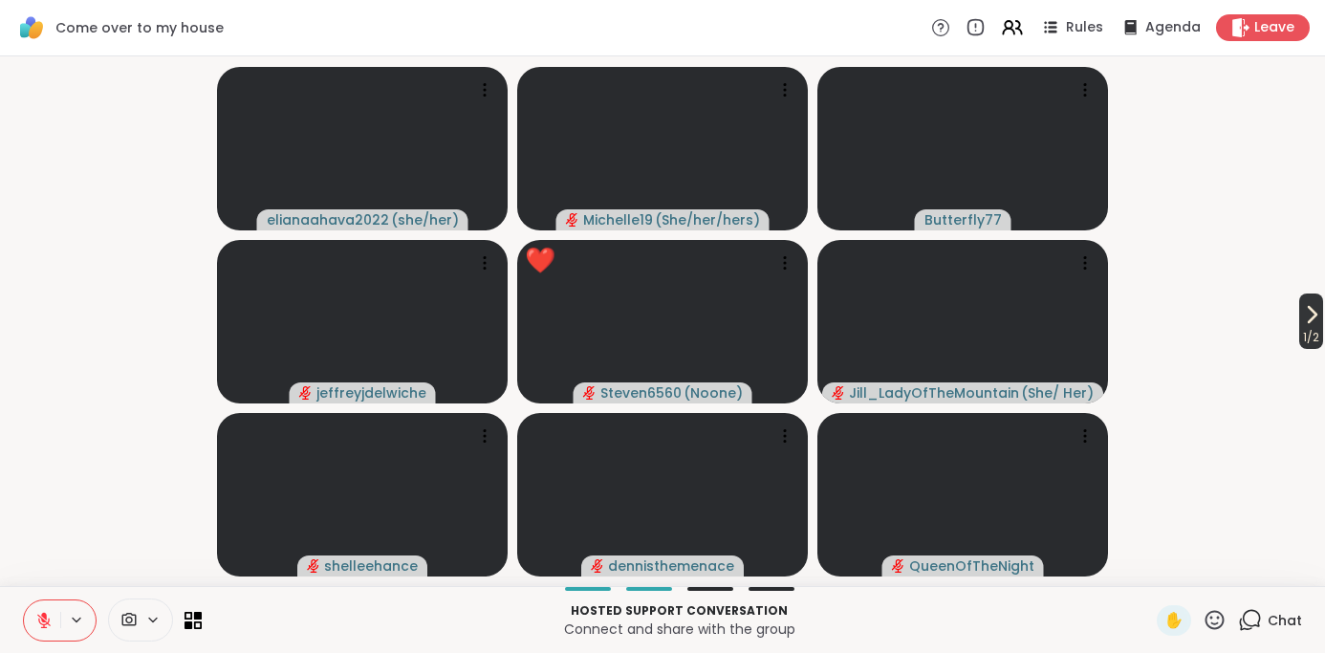
click at [1309, 319] on icon at bounding box center [1313, 314] width 8 height 15
